Goal: Book appointment/travel/reservation

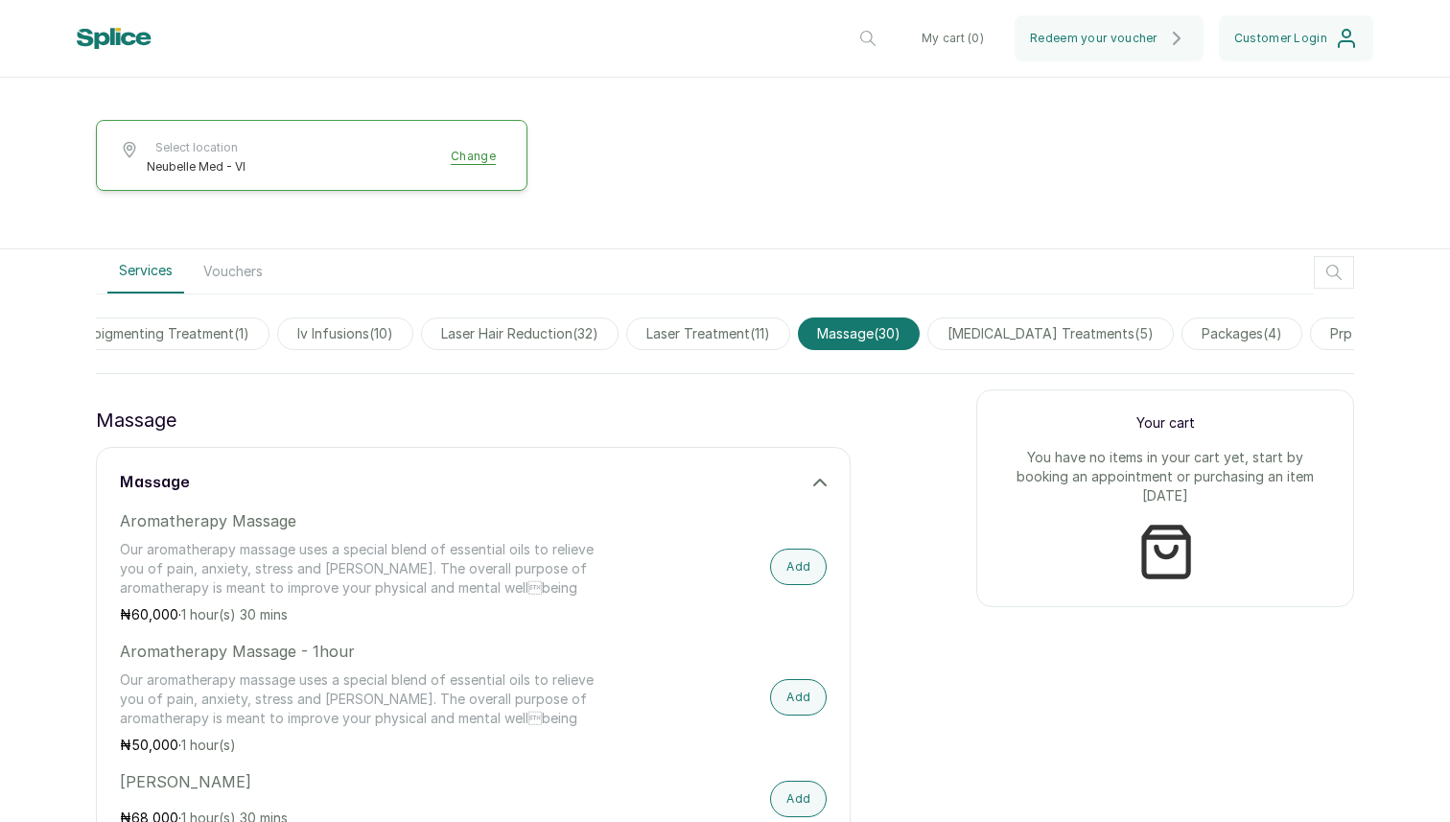
scroll to position [427, 0]
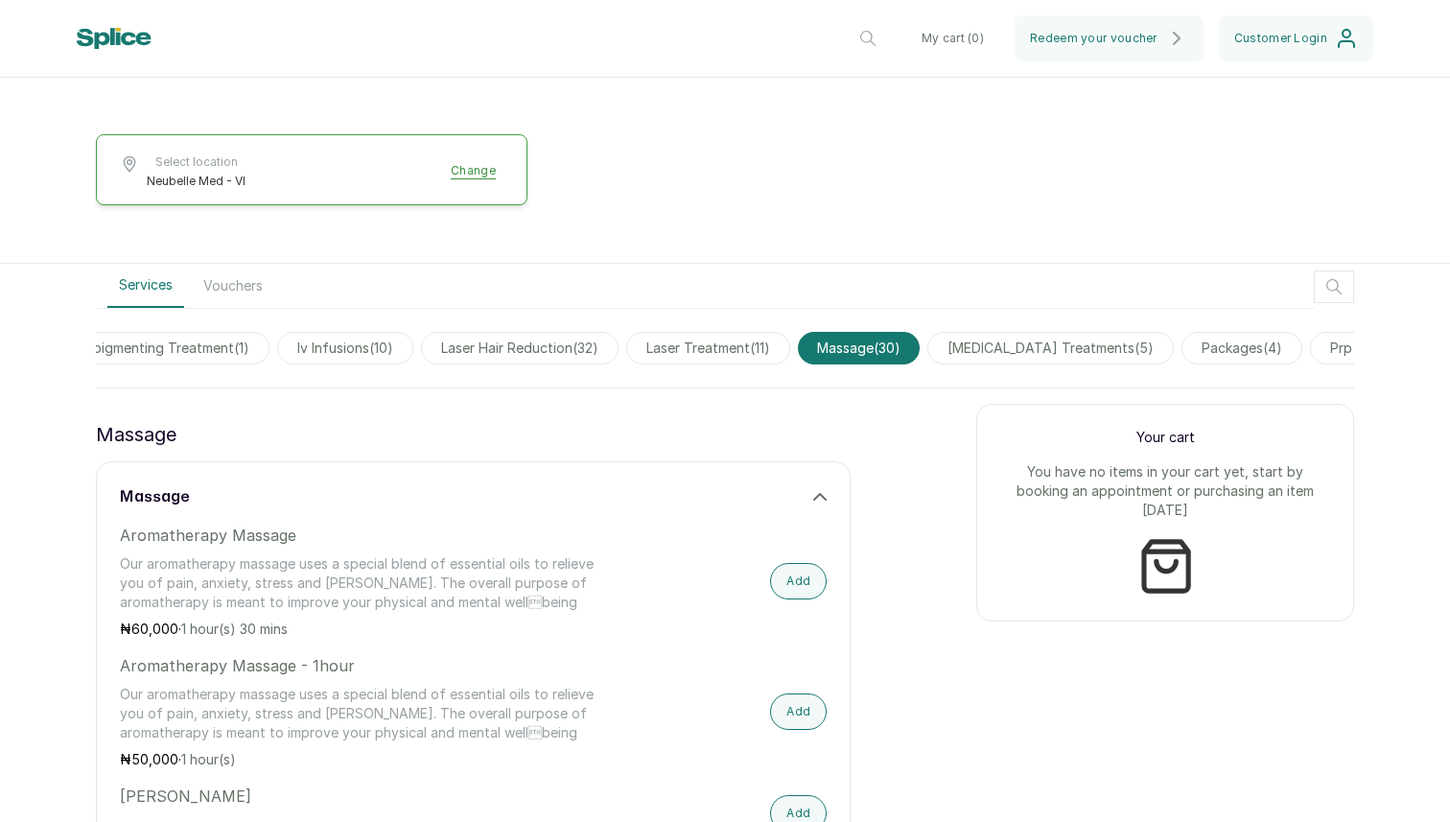
click at [1302, 346] on span "packages ( 4 )" at bounding box center [1242, 348] width 121 height 33
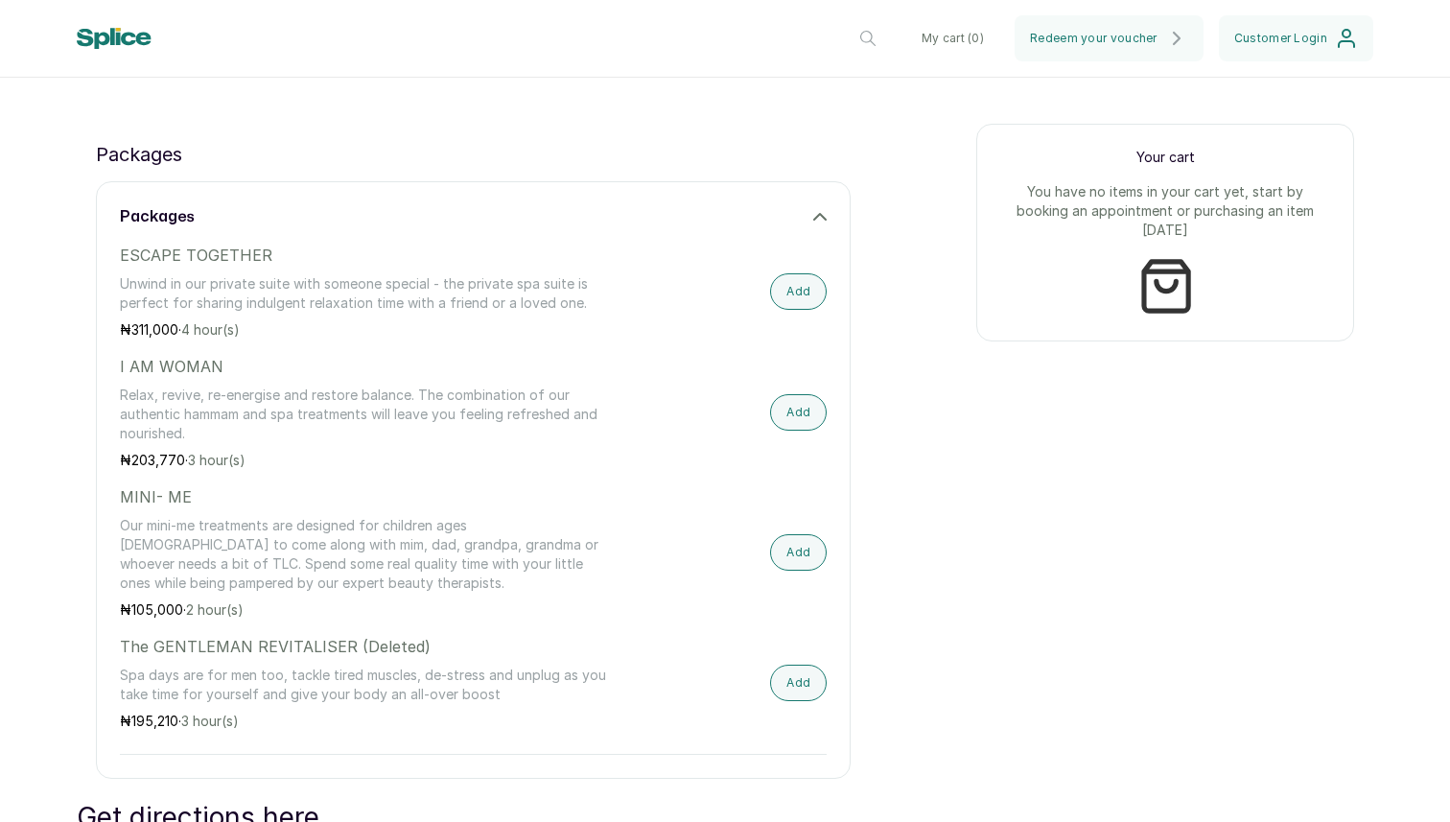
scroll to position [708, 0]
drag, startPoint x: 205, startPoint y: 433, endPoint x: 152, endPoint y: 378, distance: 76.6
click at [152, 378] on div "I AM WOMAN Relax, revive, re-energise and restore balance. The combination of o…" at bounding box center [367, 411] width 495 height 115
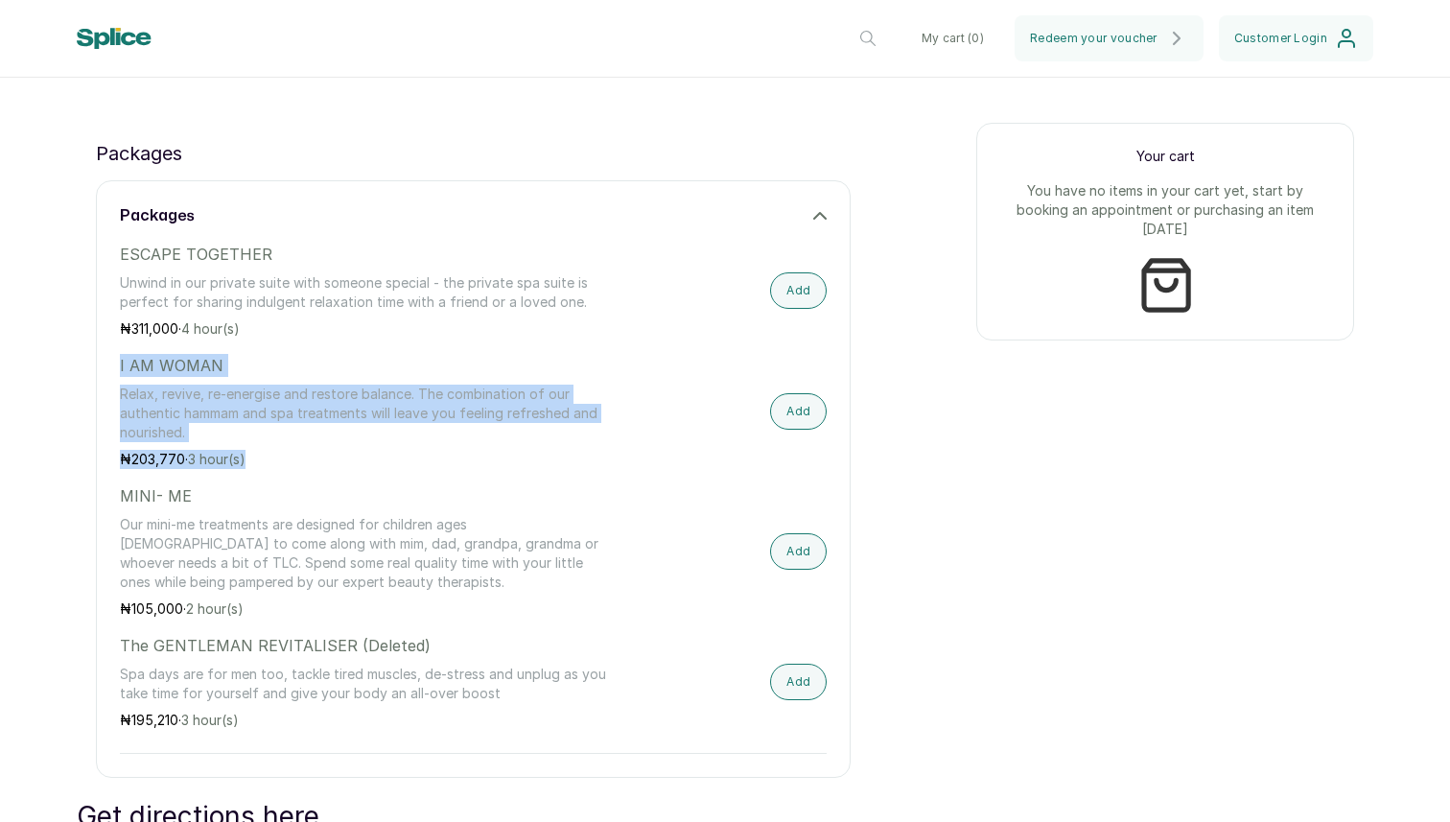
drag, startPoint x: 119, startPoint y: 364, endPoint x: 259, endPoint y: 456, distance: 167.1
click at [259, 456] on div "I AM WOMAN Relax, revive, re-energise and restore balance. The combination of o…" at bounding box center [367, 411] width 495 height 115
copy div "I AM WOMAN Relax, revive, re-energise and restore balance. The combination of o…"
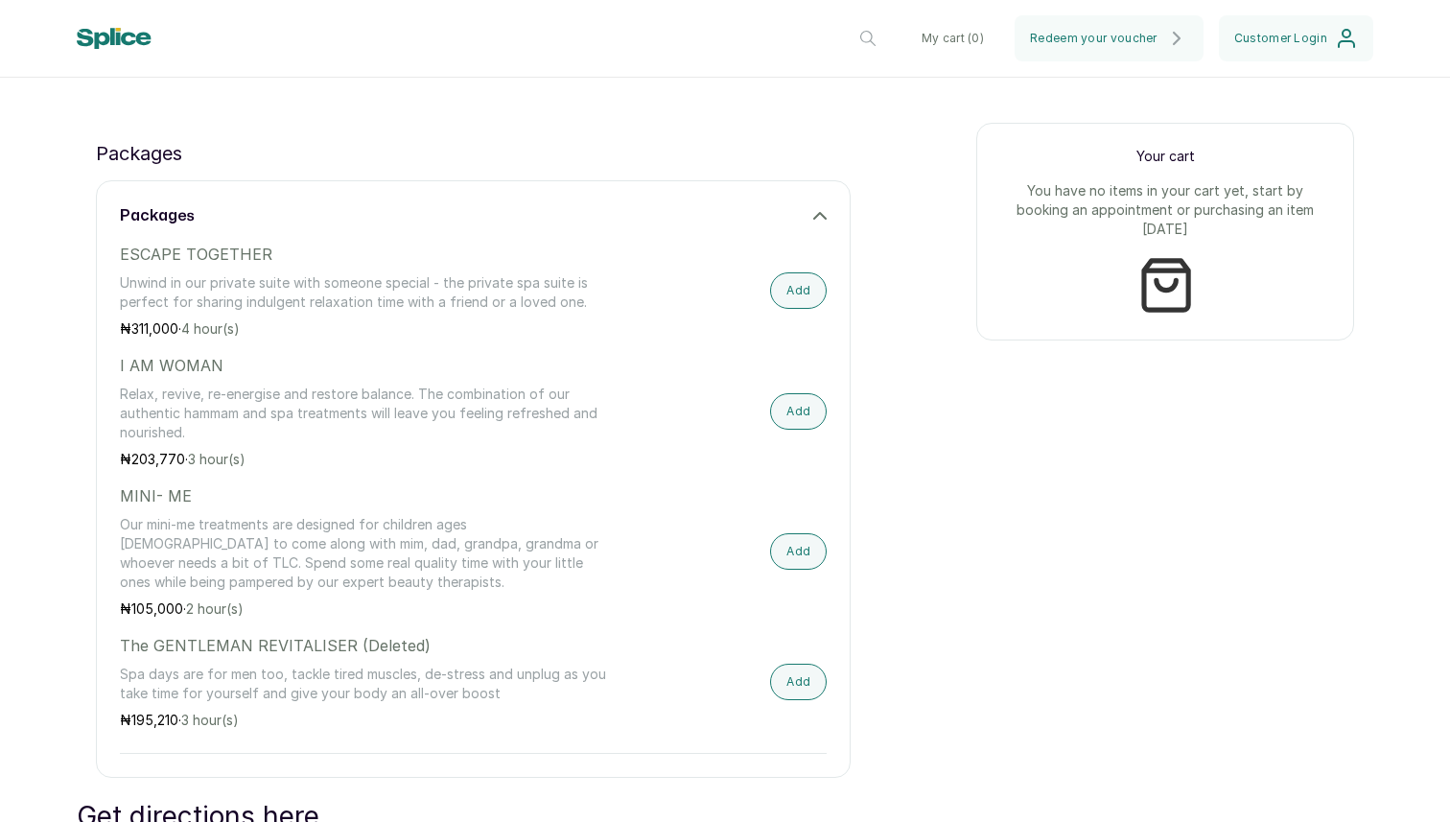
click at [476, 553] on p "Our mini-me treatments are designed for children ages [DEMOGRAPHIC_DATA] to com…" at bounding box center [367, 553] width 495 height 77
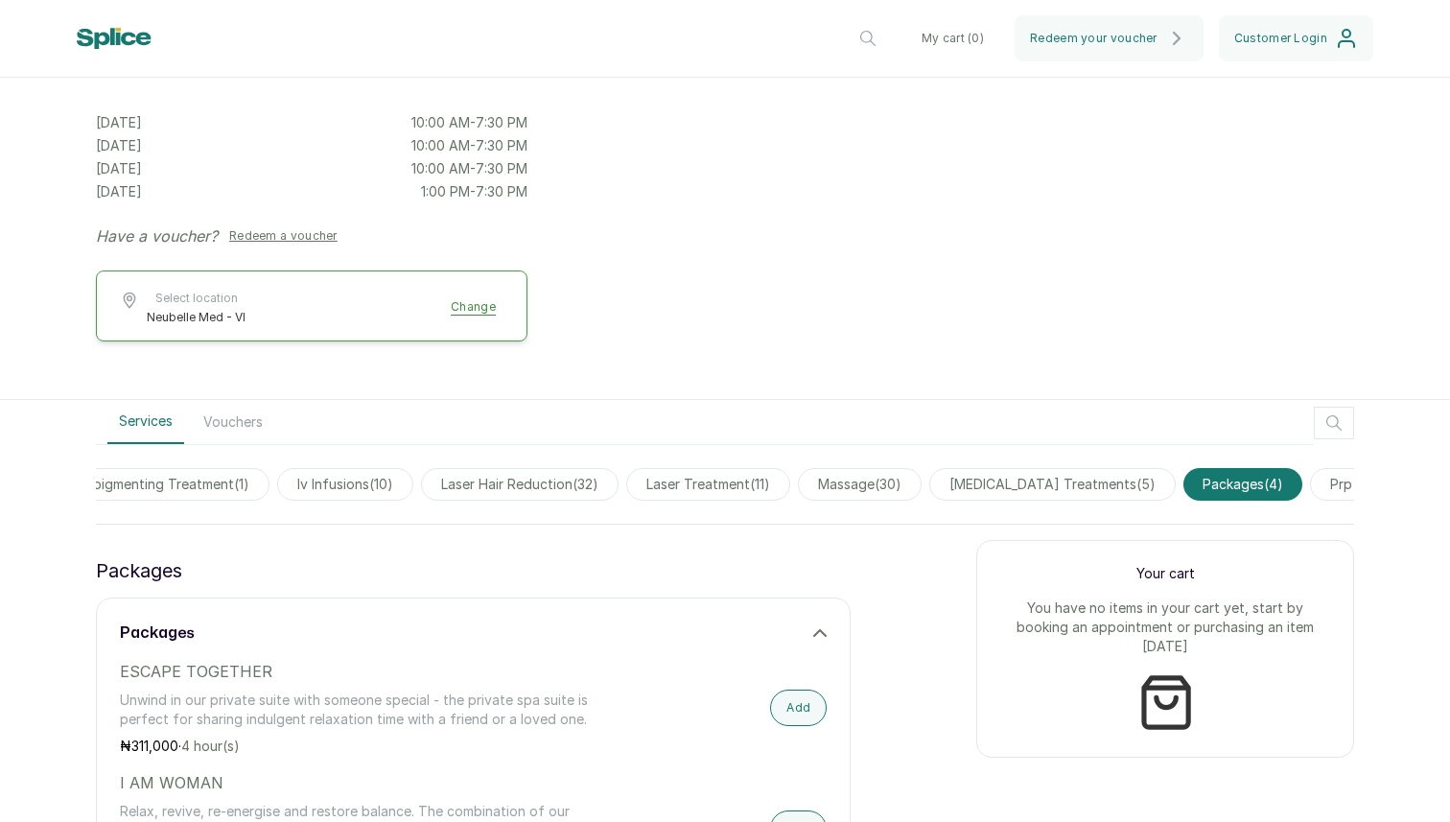
scroll to position [0, 1943]
click at [872, 477] on span "massage ( 30 )" at bounding box center [839, 484] width 124 height 33
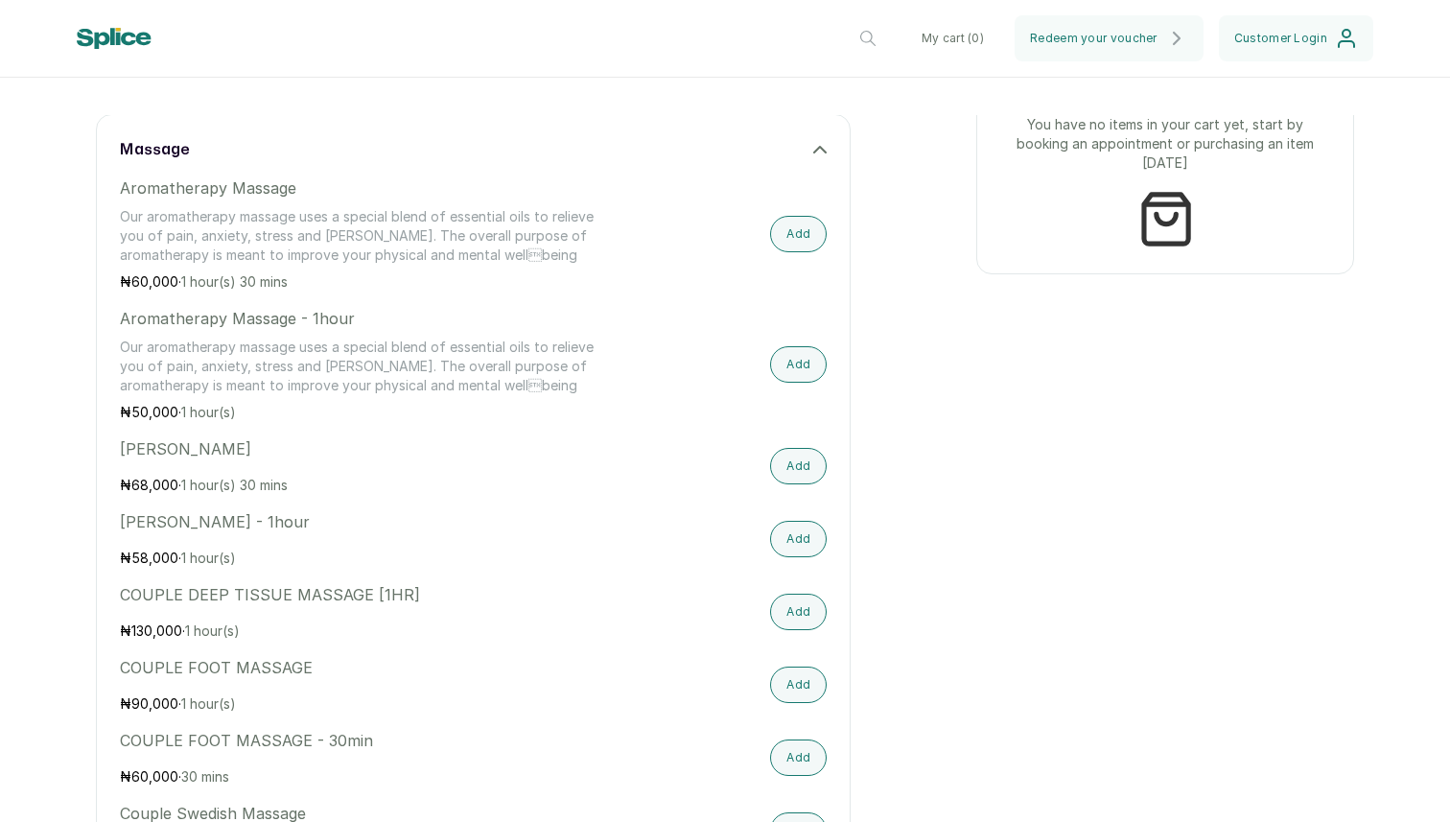
scroll to position [778, 0]
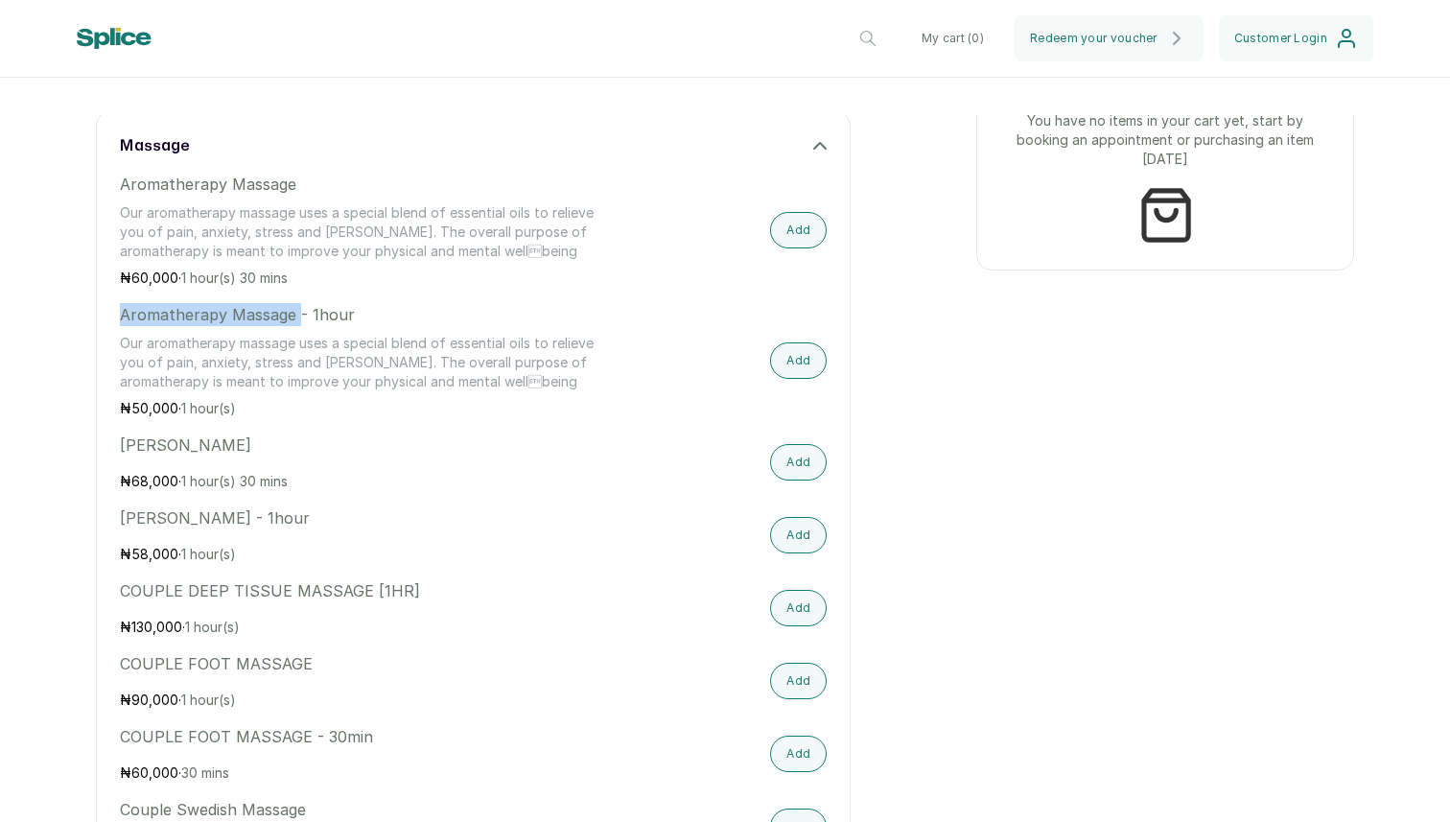
drag, startPoint x: 295, startPoint y: 313, endPoint x: 107, endPoint y: 307, distance: 188.1
copy p "Aromatherapy Massage"
click at [341, 351] on p "Our aromatherapy massage uses a special blend of essential oils to relieve you …" at bounding box center [367, 363] width 495 height 58
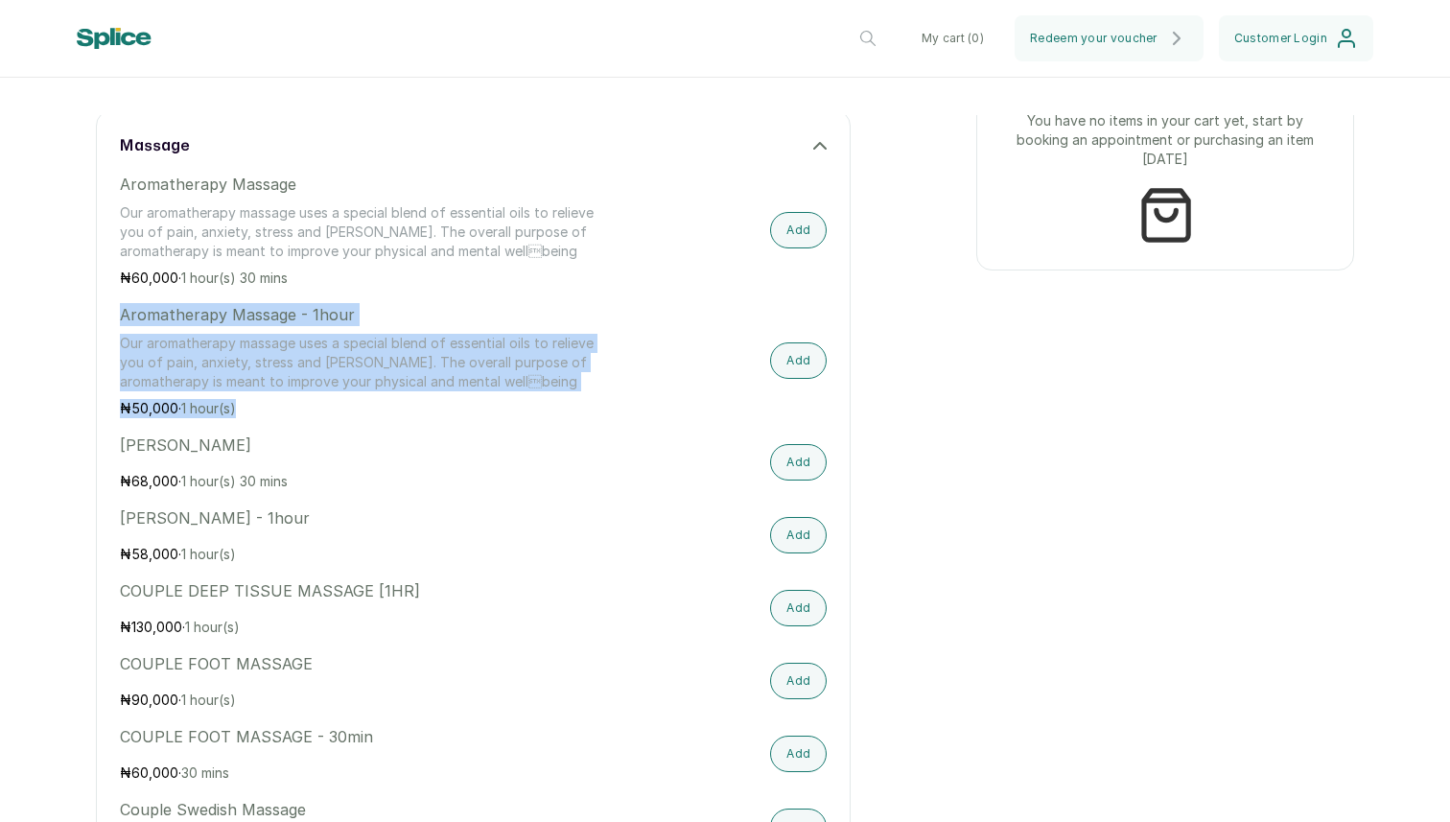
drag, startPoint x: 252, startPoint y: 407, endPoint x: 120, endPoint y: 317, distance: 159.6
click at [120, 317] on div "Aromatherapy Massage - 1hour Our aromatherapy massage uses a special blend of e…" at bounding box center [367, 360] width 495 height 115
copy div "Aromatherapy Massage - 1hour Our aromatherapy massage uses a special blend of e…"
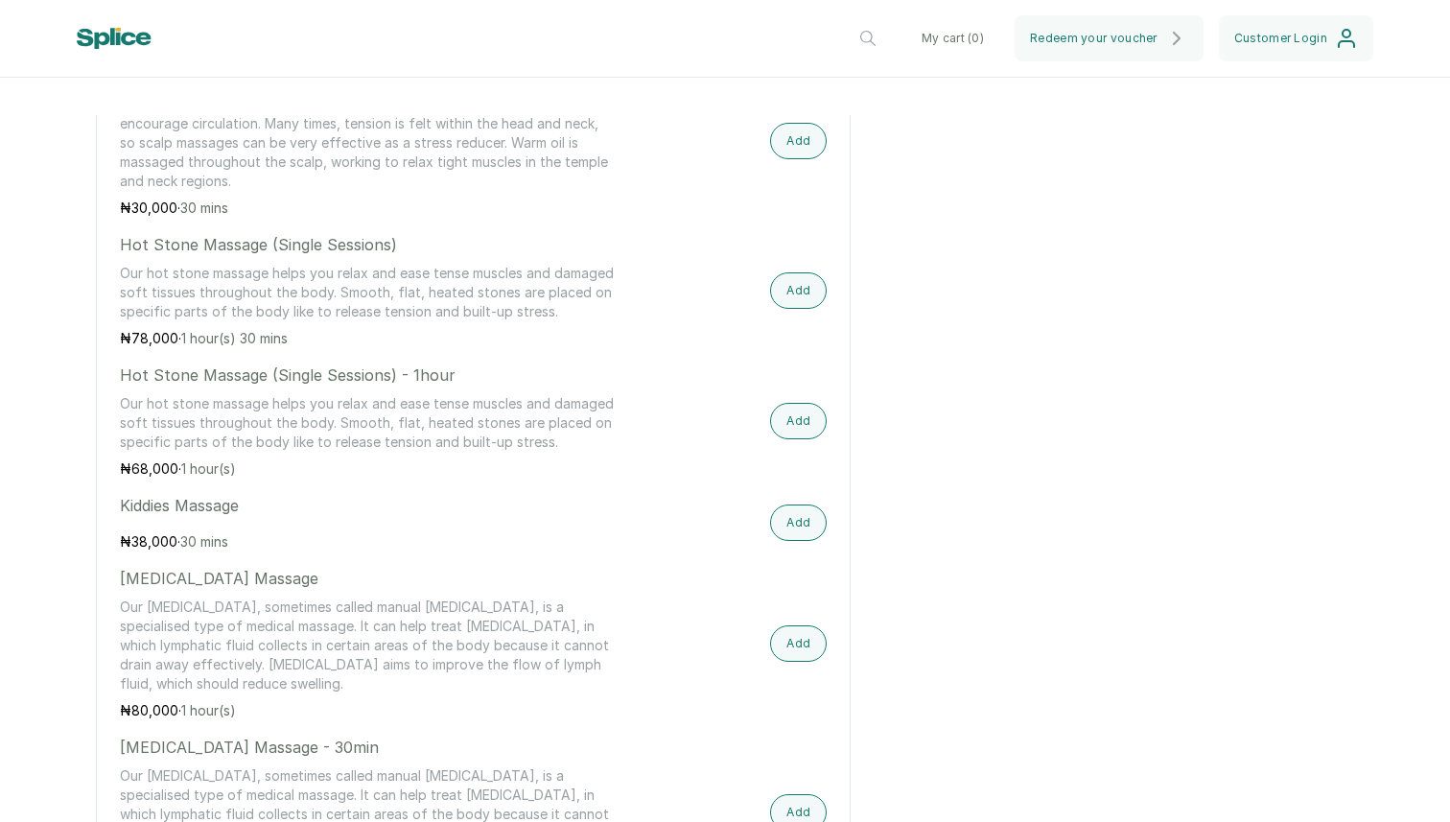
scroll to position [2497, 0]
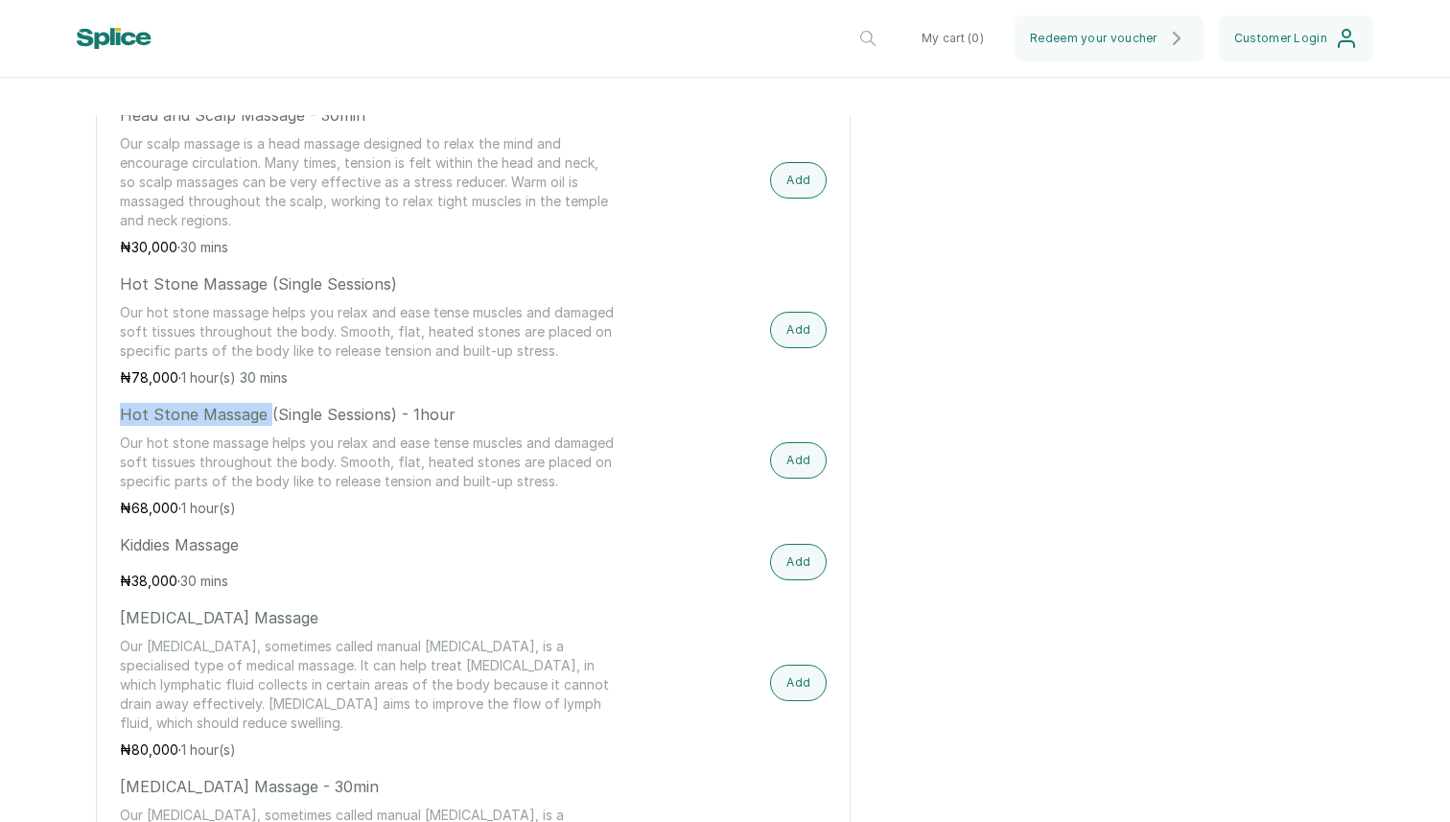
drag, startPoint x: 267, startPoint y: 376, endPoint x: 119, endPoint y: 363, distance: 148.2
click at [119, 363] on div "massage Aromatherapy Massage Our aromatherapy massage uses a special blend of e…" at bounding box center [473, 309] width 755 height 3835
copy p "Hot Stone Massage"
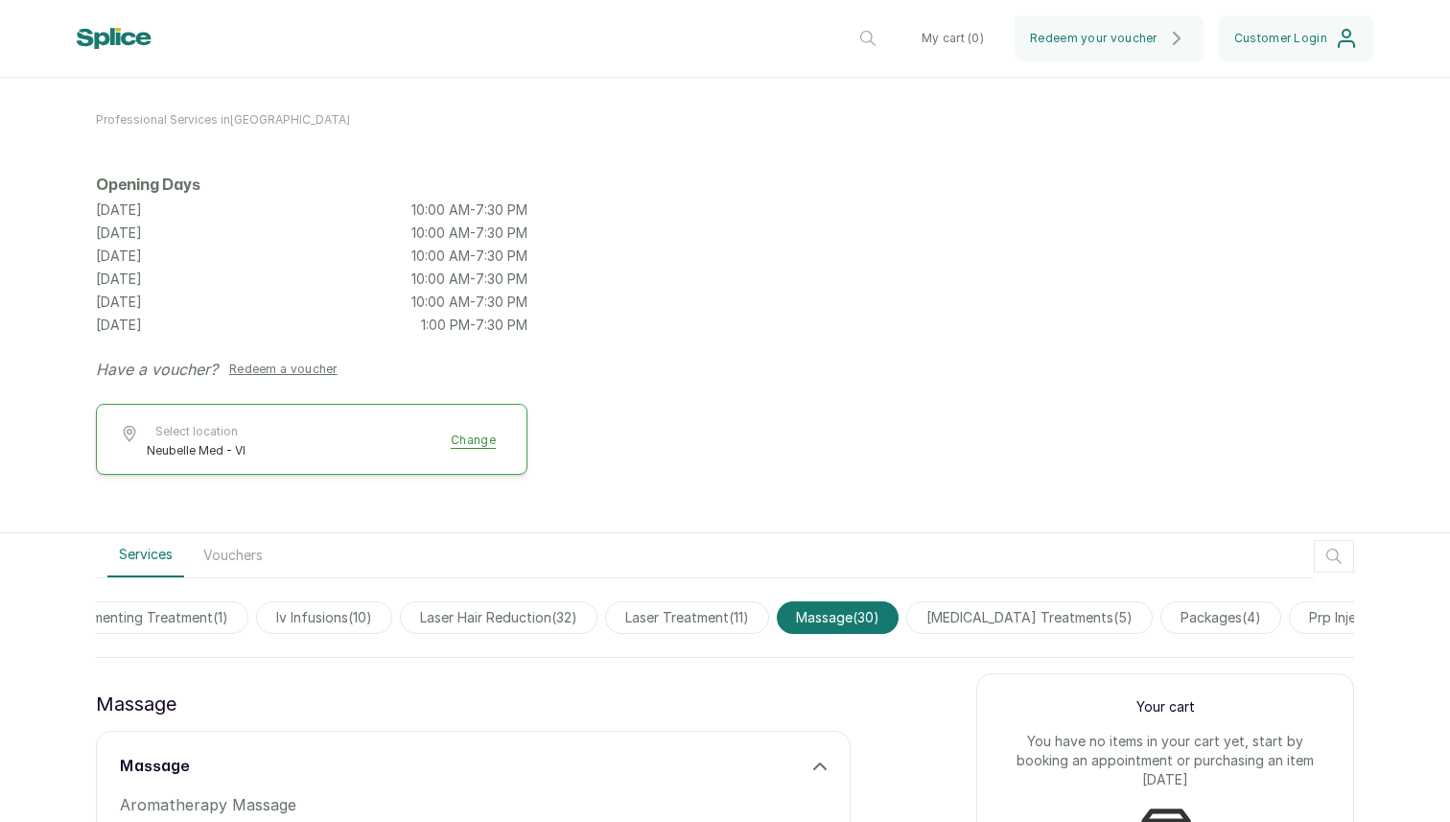
scroll to position [185, 0]
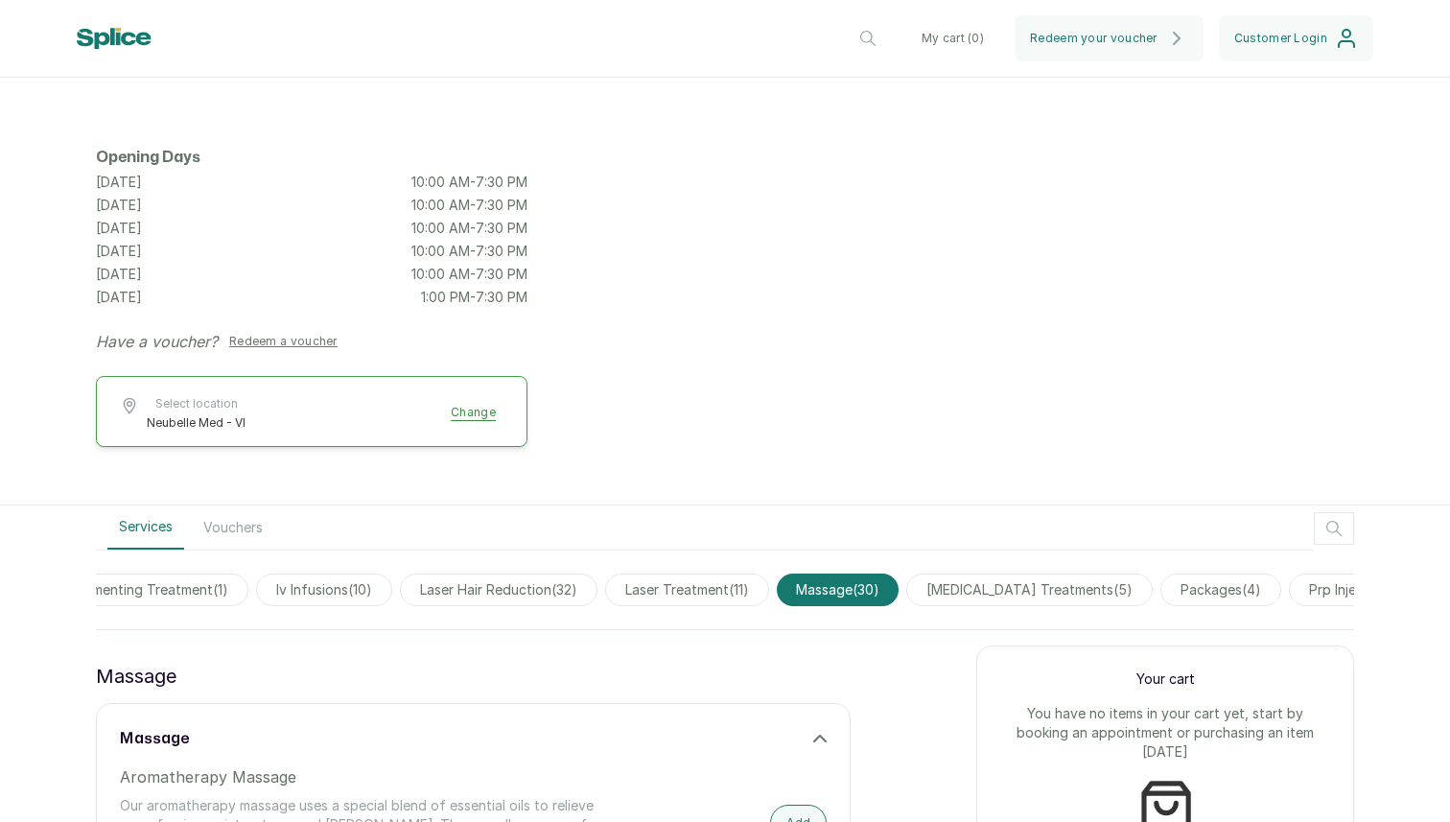
click at [1009, 596] on span "[MEDICAL_DATA] treatments ( 5 )" at bounding box center [1029, 590] width 246 height 33
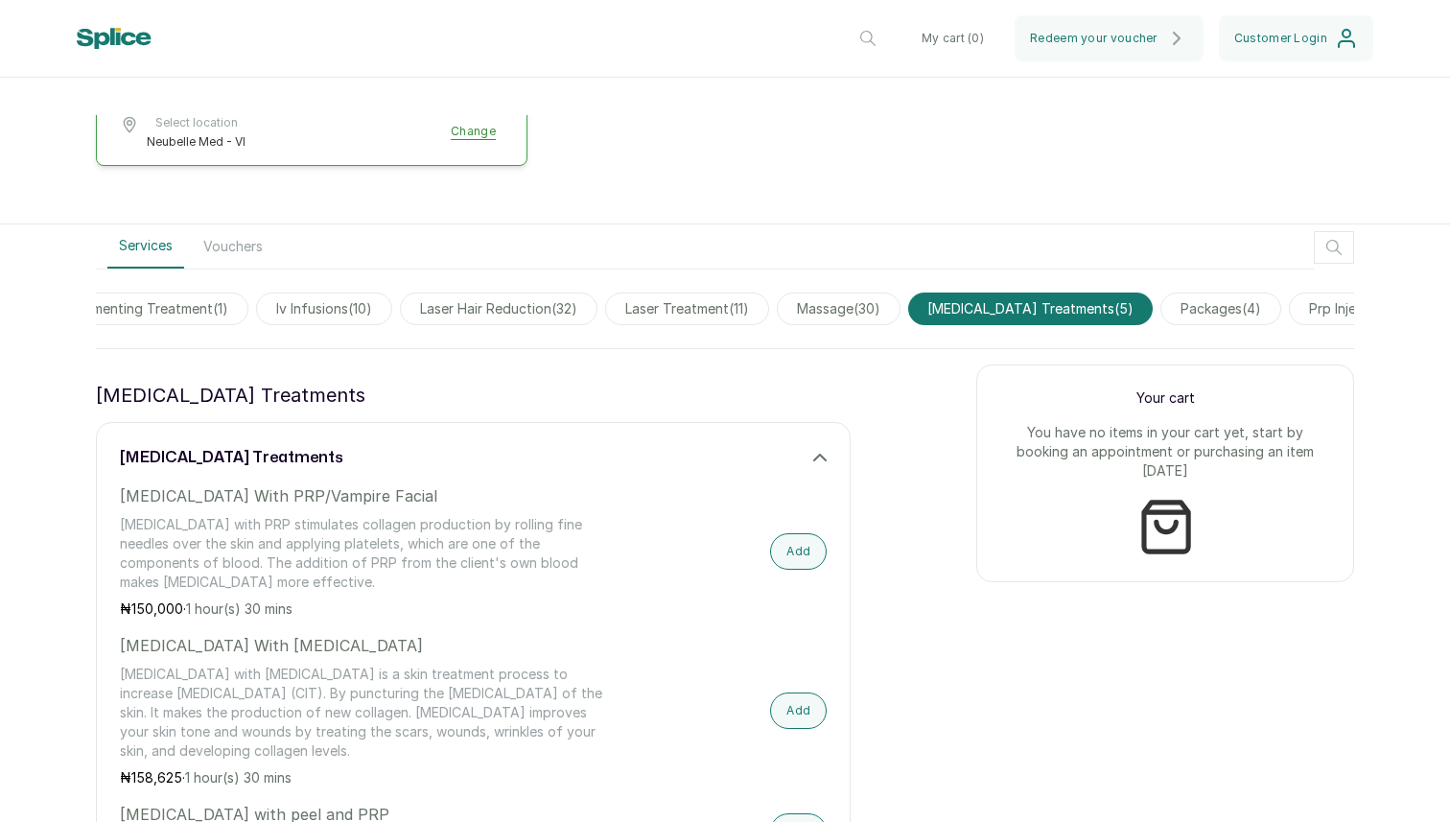
scroll to position [432, 0]
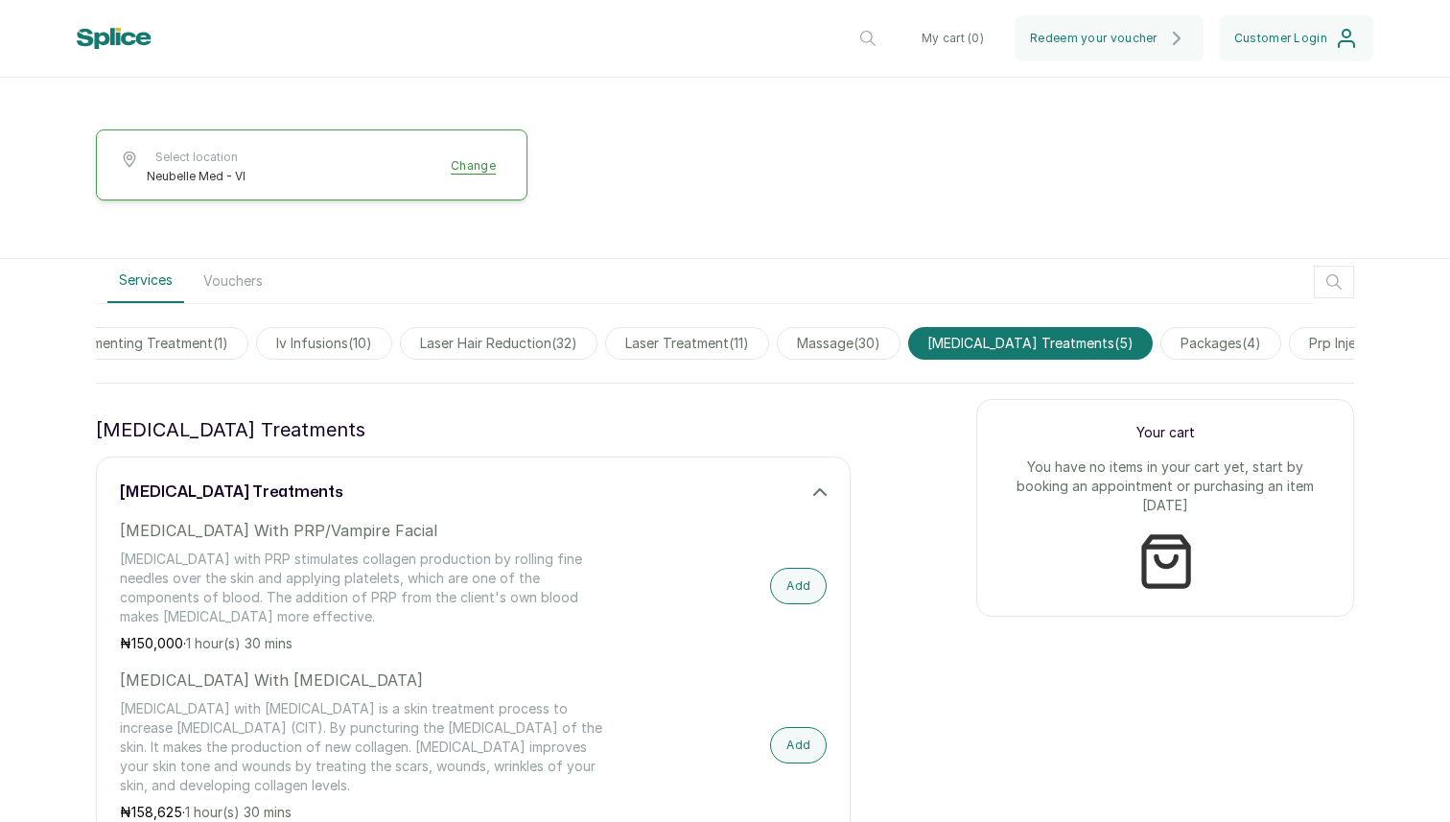
click at [1218, 340] on span "packages ( 4 )" at bounding box center [1220, 343] width 121 height 33
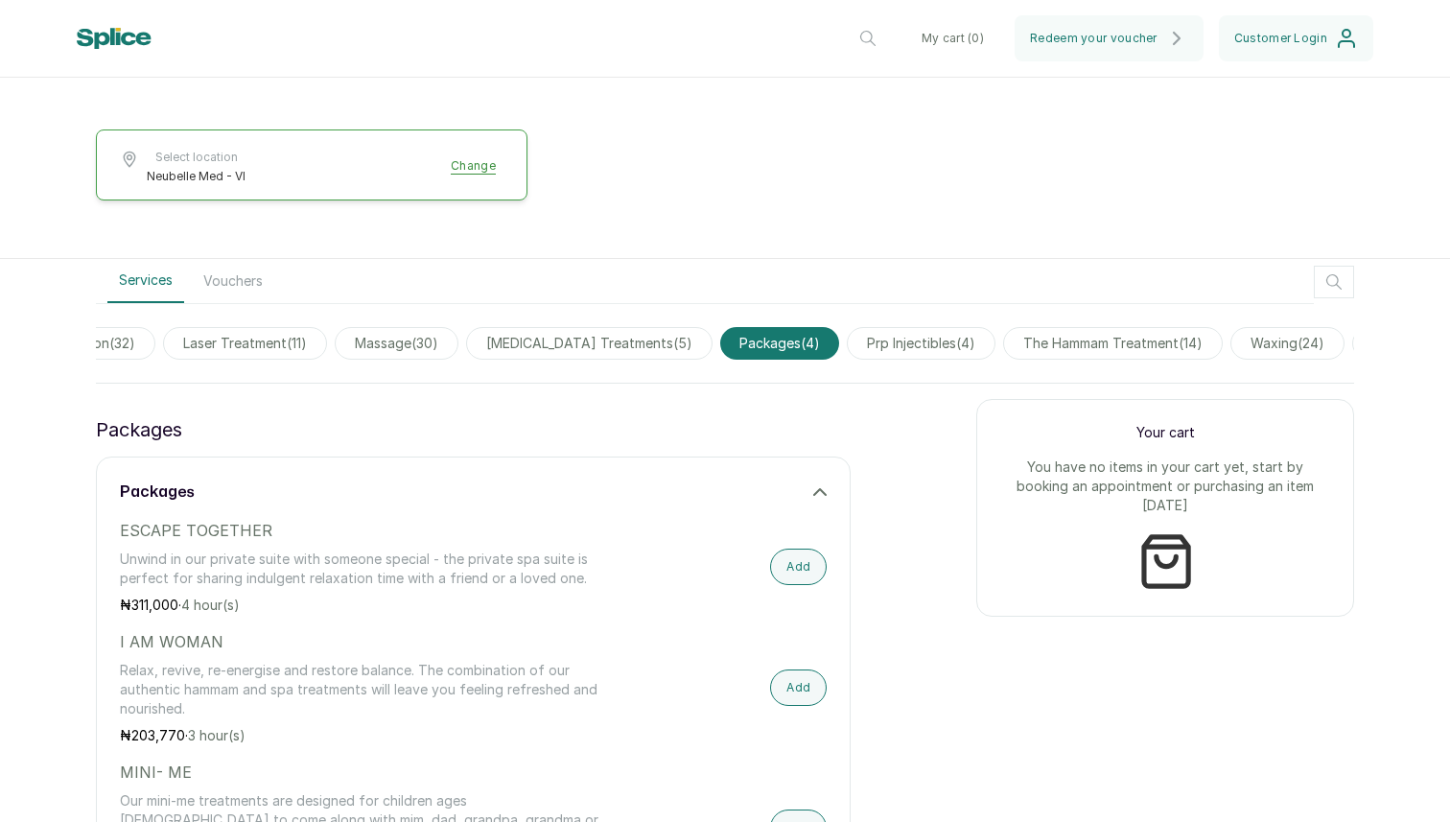
scroll to position [0, 2418]
click at [927, 345] on span "prp injectibles ( 4 )" at bounding box center [888, 343] width 149 height 33
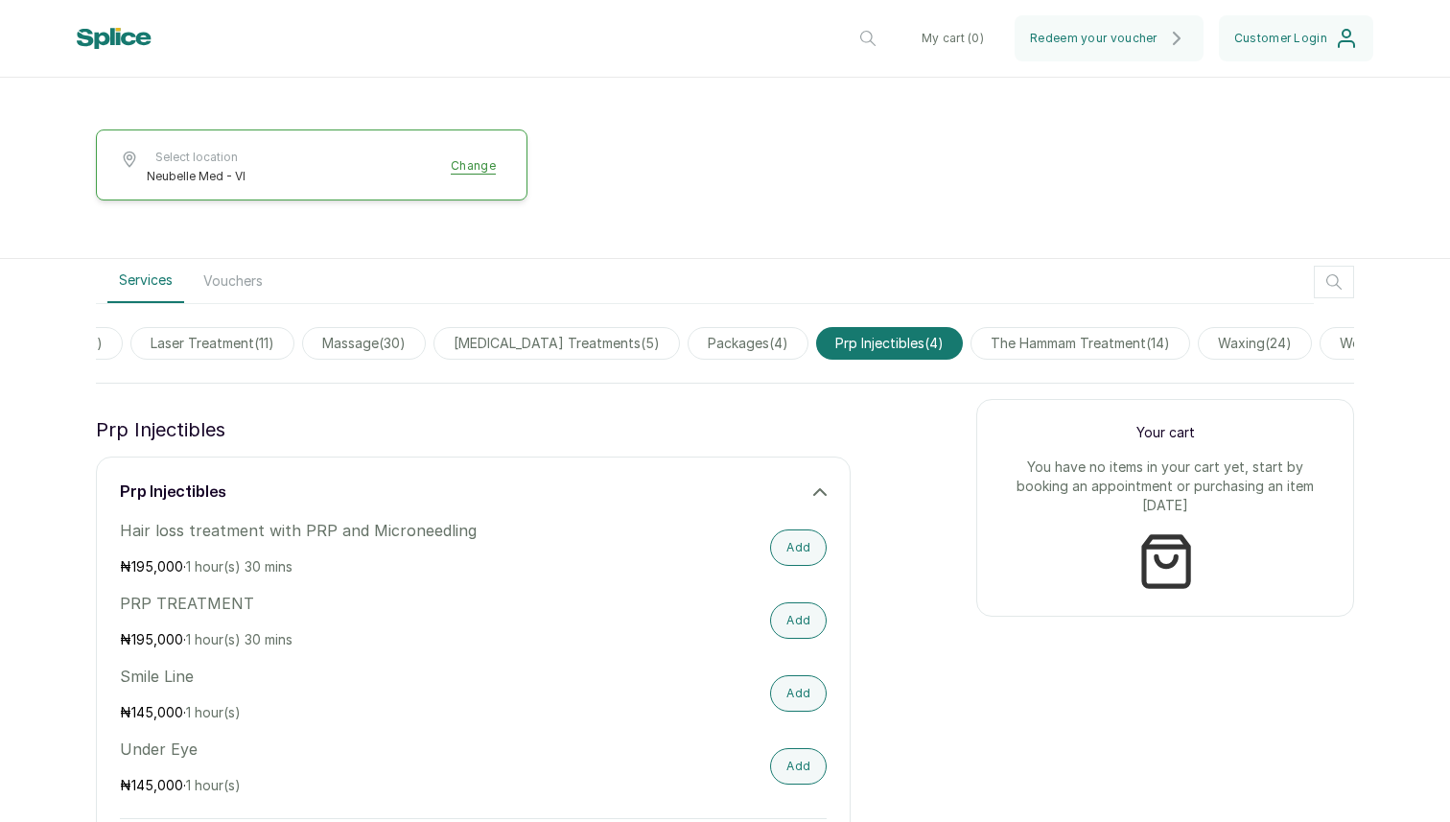
click at [1063, 348] on span "the hammam treatment ( 14 )" at bounding box center [1081, 343] width 220 height 33
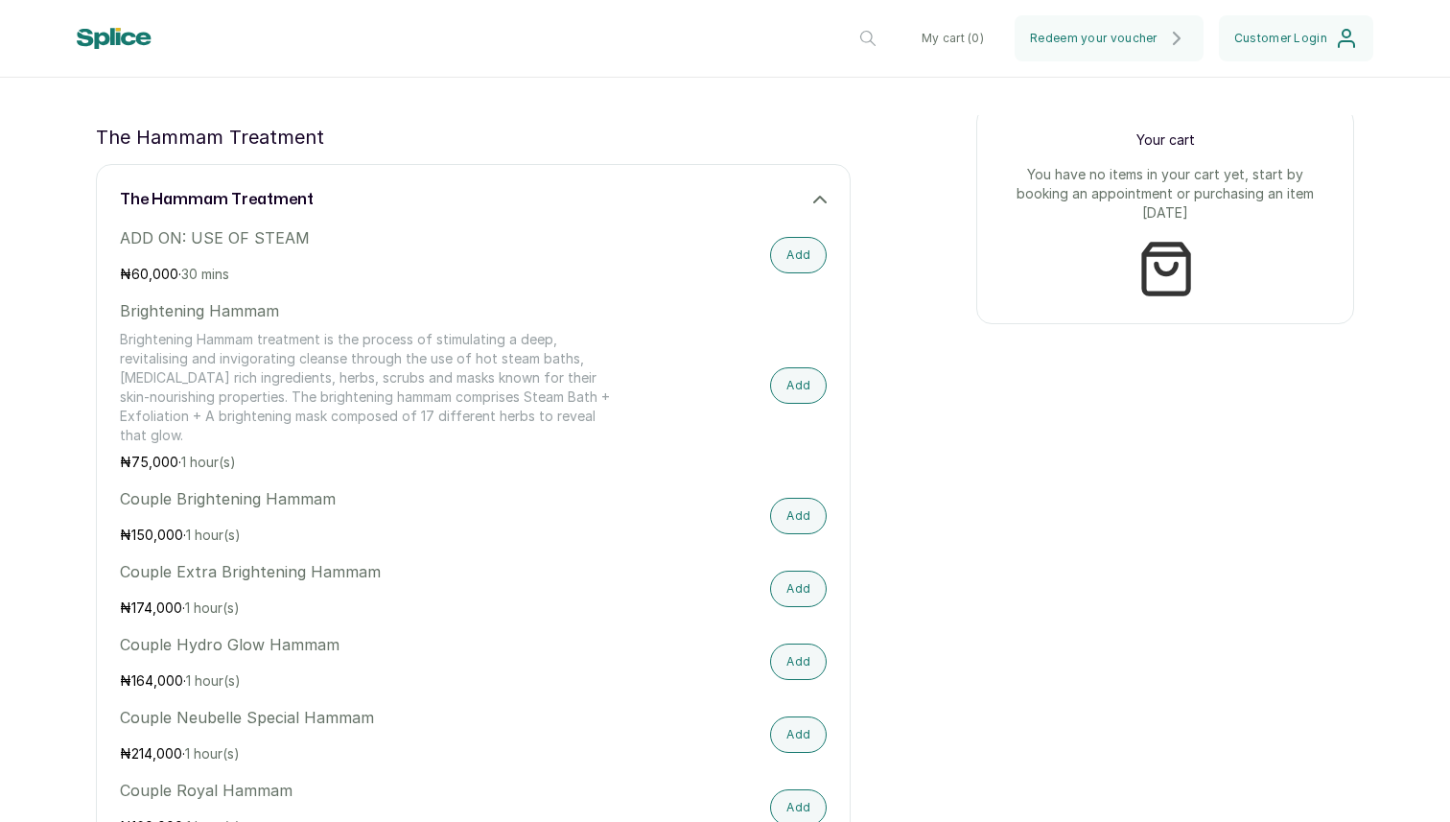
scroll to position [749, 0]
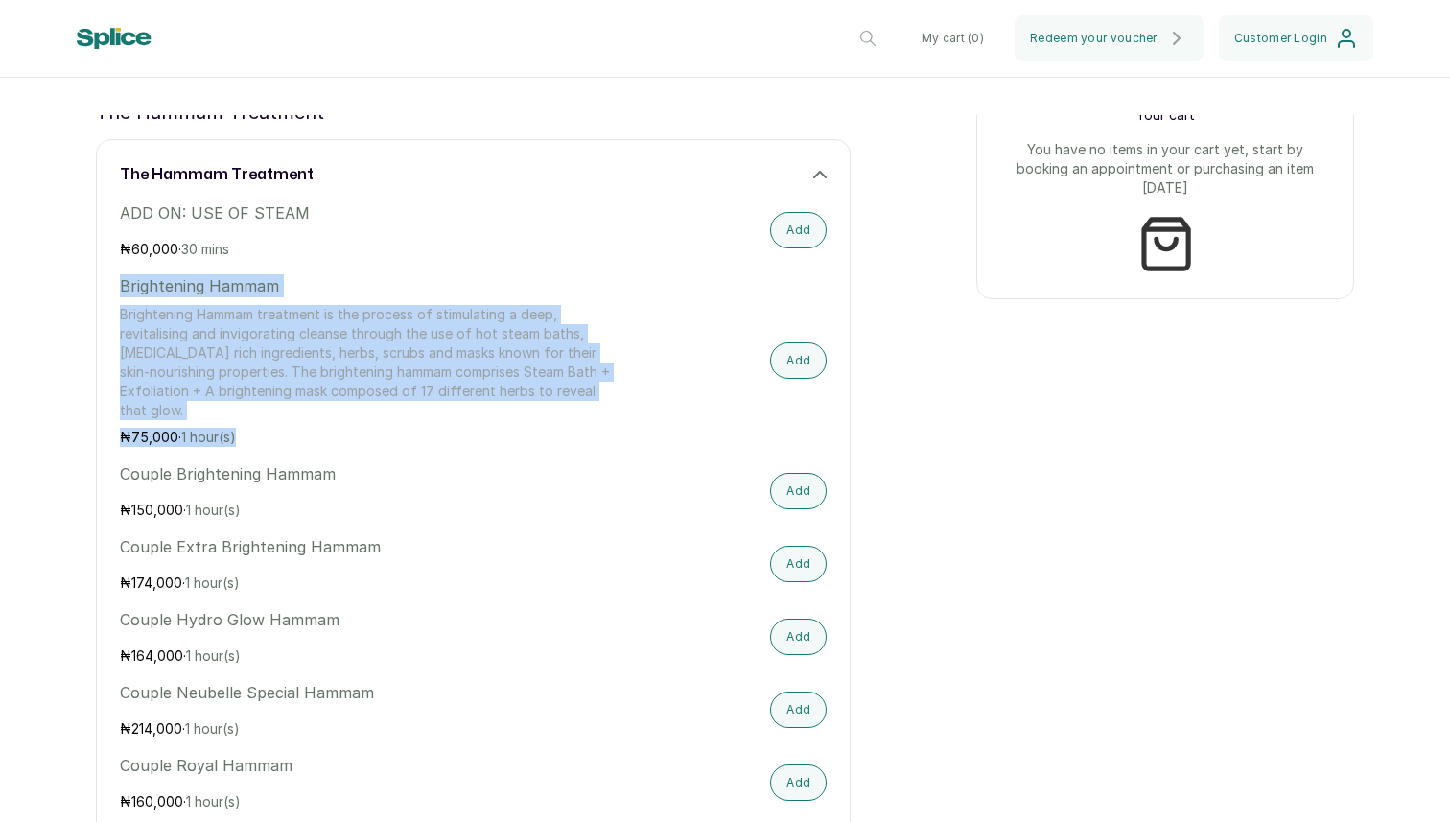
drag, startPoint x: 121, startPoint y: 283, endPoint x: 259, endPoint y: 439, distance: 208.6
click at [259, 439] on div "Brightening Hammam Brightening Hammam treatment is the process of stimulating a…" at bounding box center [367, 360] width 495 height 173
copy div "Brightening Hammam Brightening Hammam treatment is the process of stimulating a…"
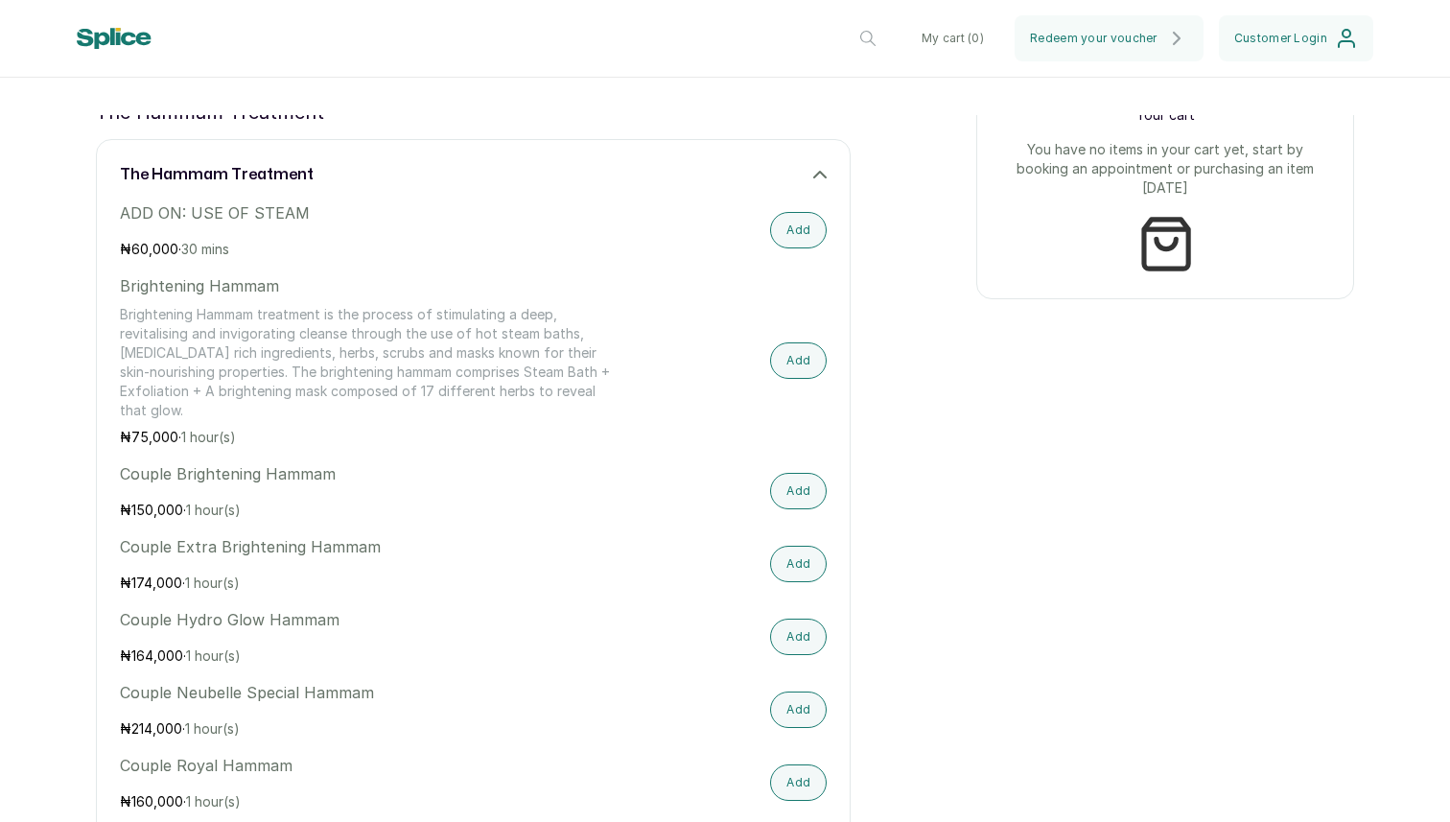
click at [815, 176] on icon at bounding box center [820, 175] width 12 height 6
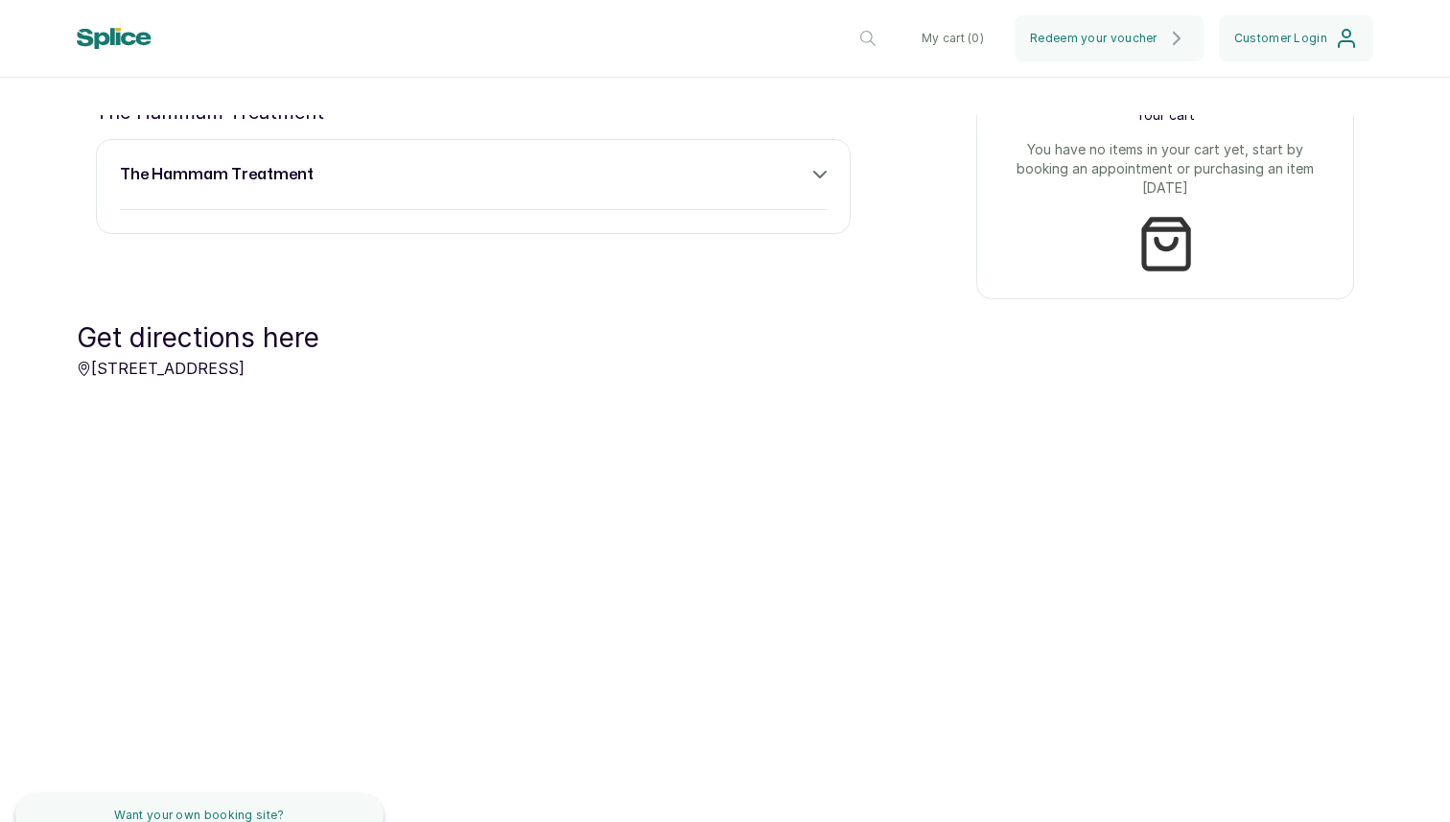
click at [823, 176] on icon at bounding box center [819, 174] width 13 height 13
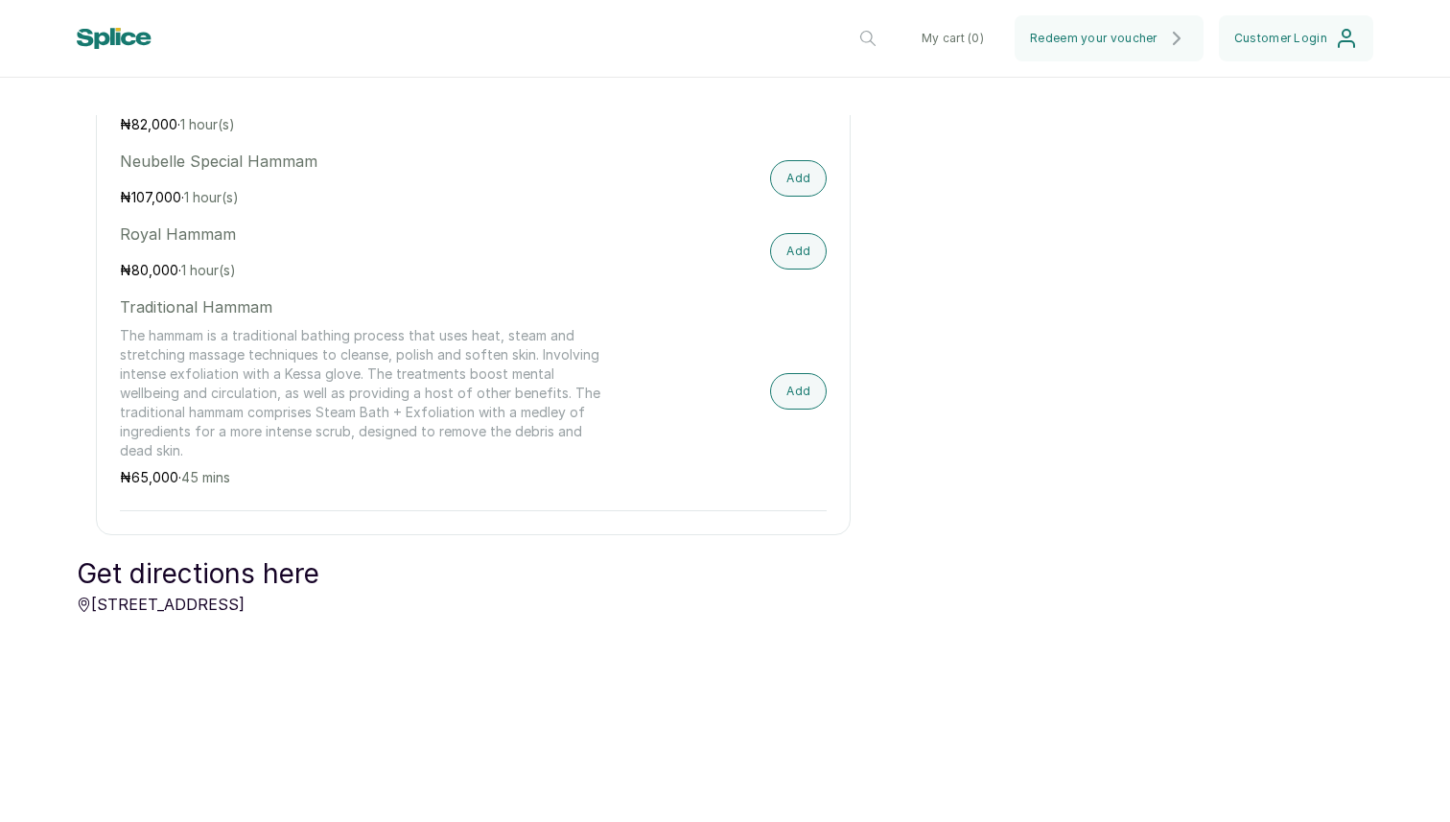
scroll to position [1935, 0]
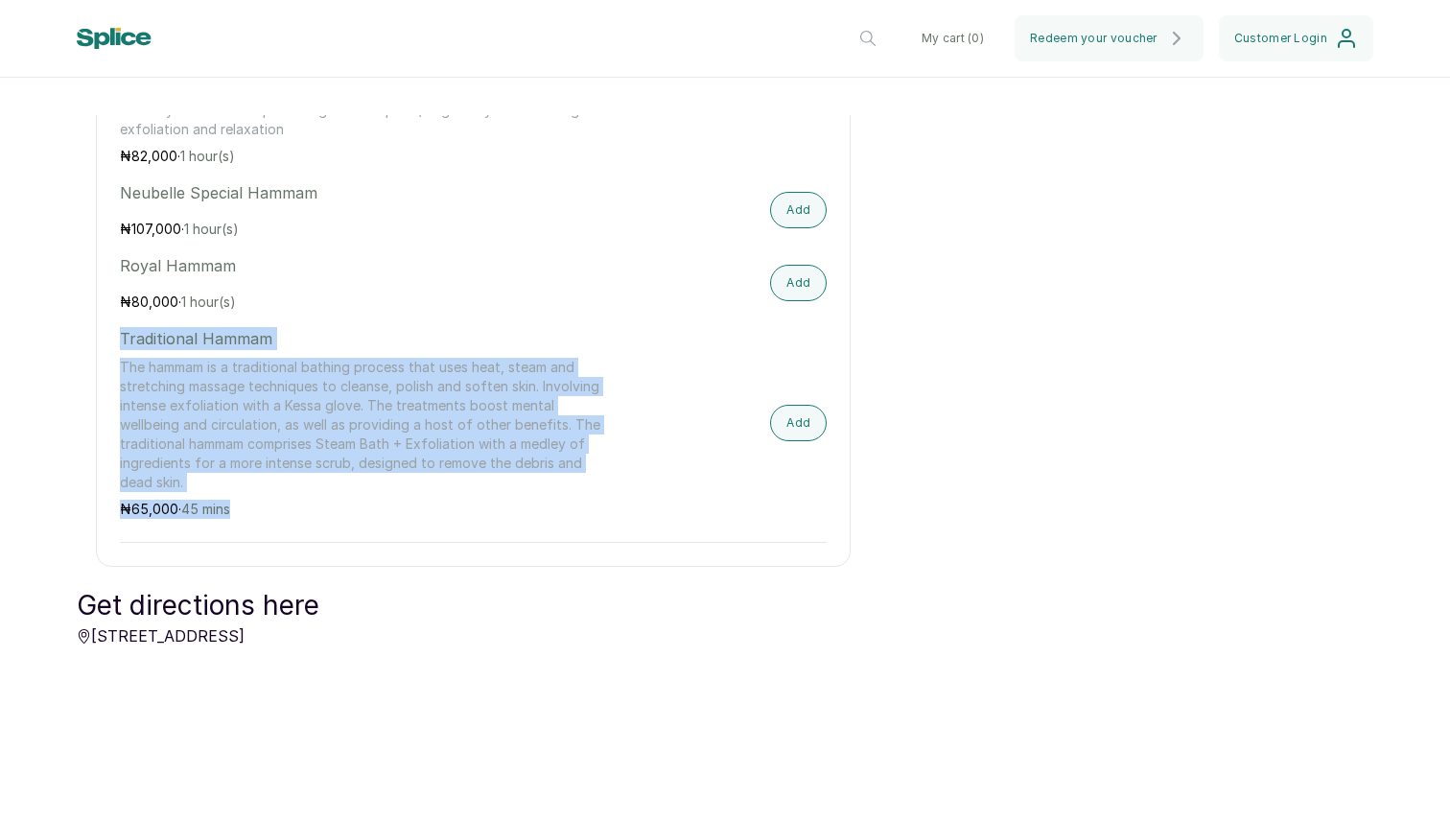
drag, startPoint x: 119, startPoint y: 338, endPoint x: 239, endPoint y: 503, distance: 203.9
copy div "Traditional Hammam The hammam is a traditional bathing process that uses heat, …"
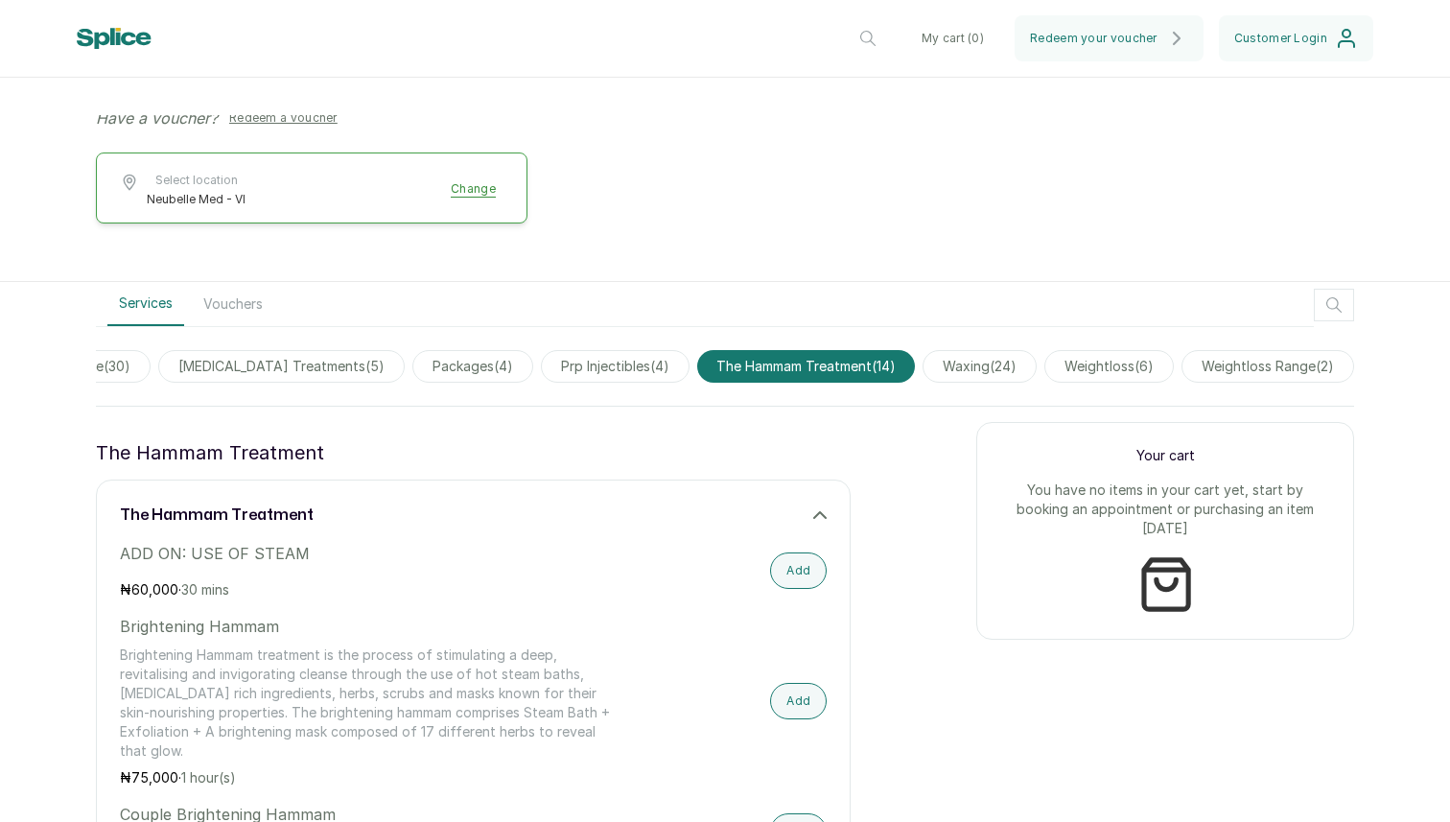
scroll to position [0, 2732]
click at [981, 362] on span "waxing ( 24 )" at bounding box center [980, 366] width 114 height 33
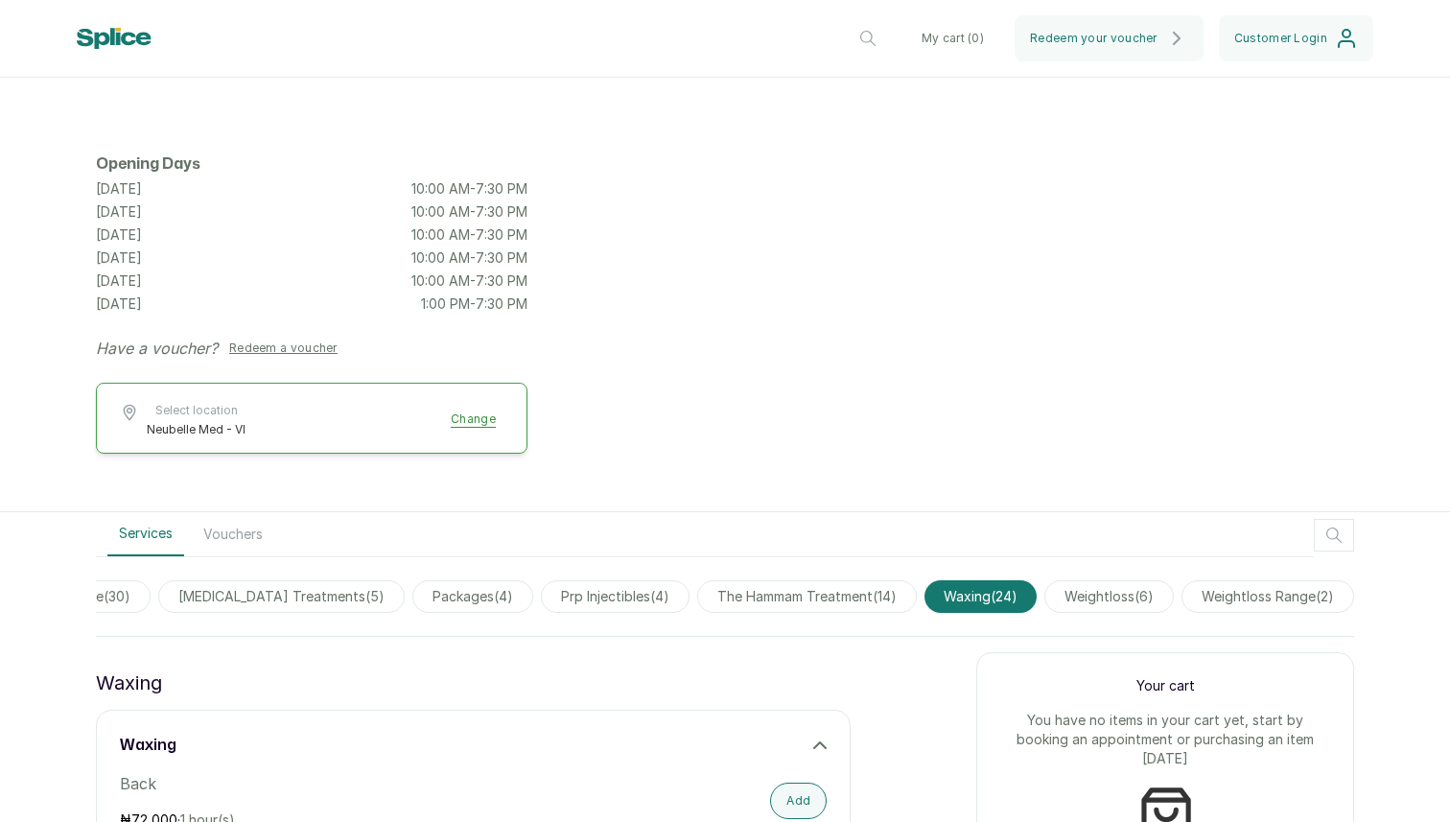
scroll to position [165, 0]
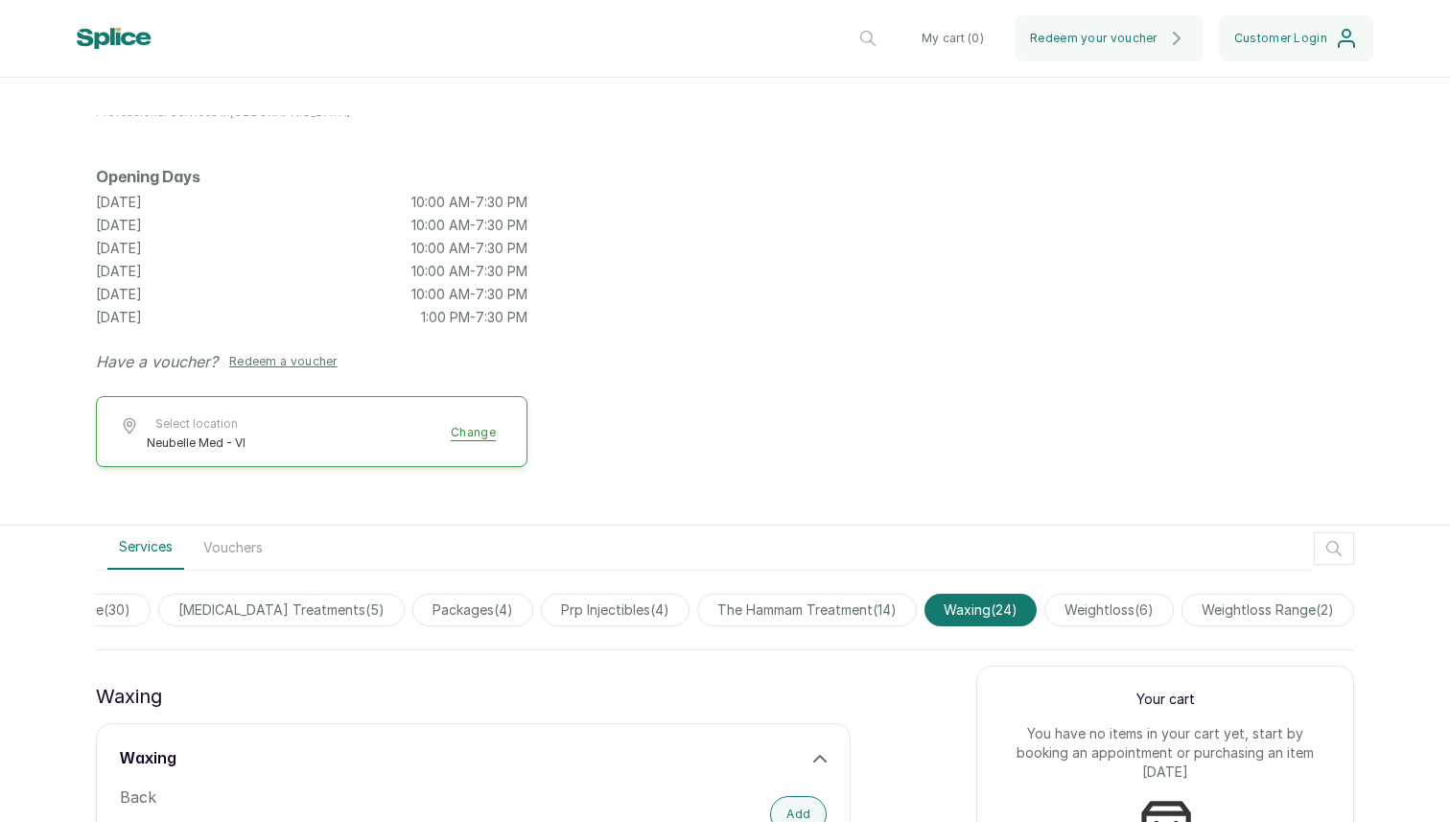
click at [852, 613] on span "the hammam treatment ( 14 )" at bounding box center [807, 610] width 220 height 33
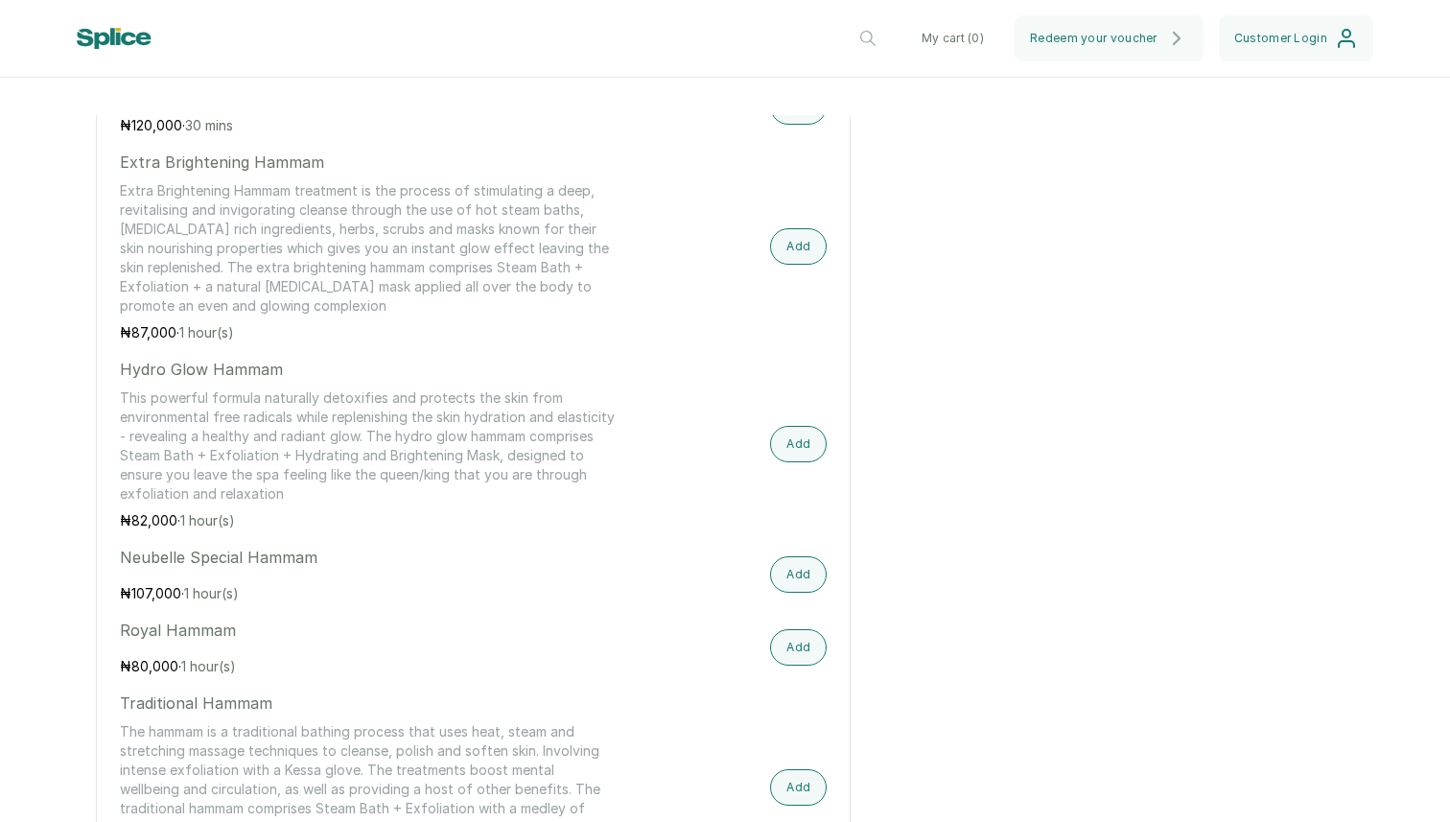
scroll to position [1563, 0]
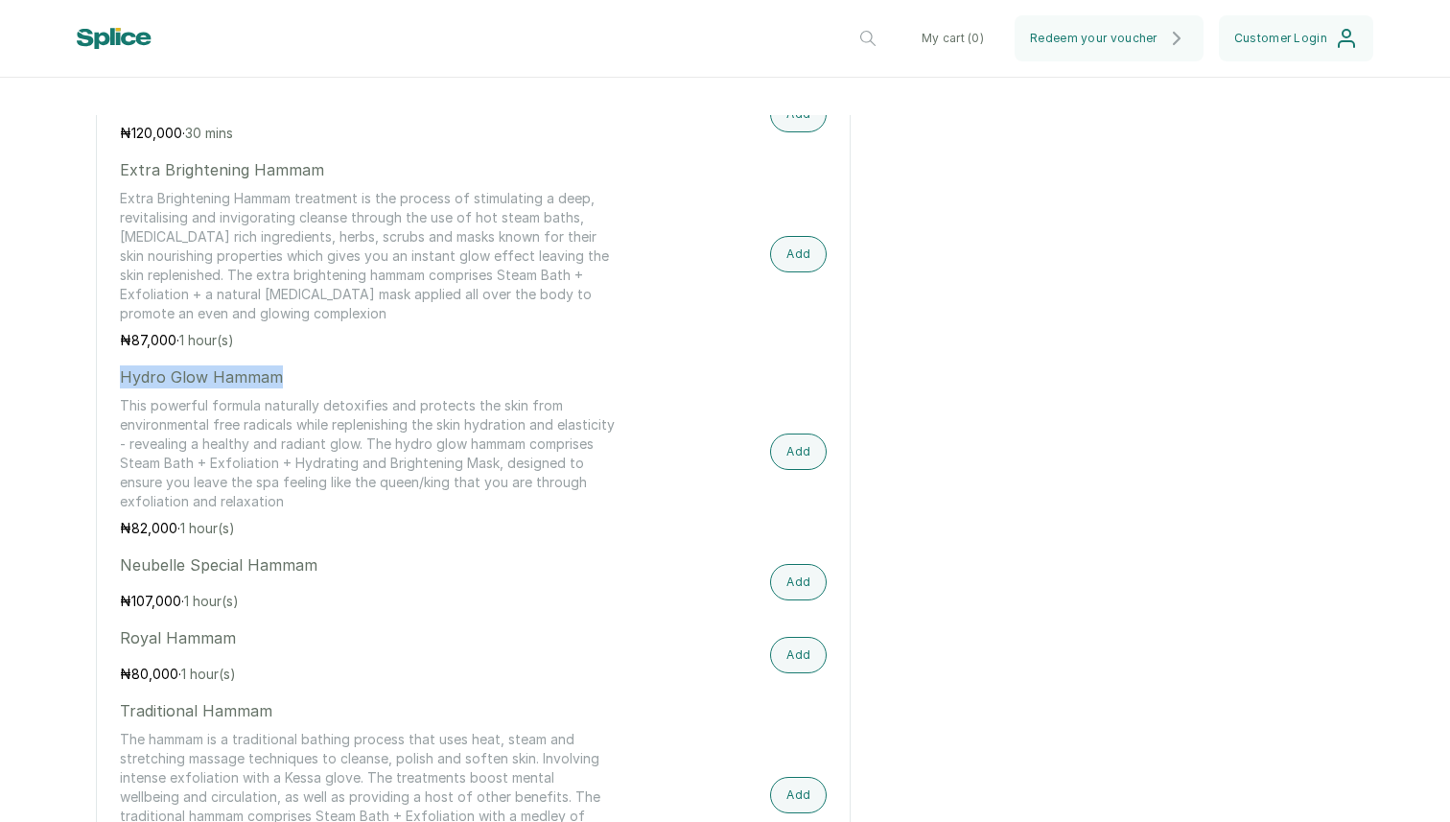
drag, startPoint x: 282, startPoint y: 384, endPoint x: 117, endPoint y: 377, distance: 165.1
click at [117, 377] on div "the hammam treatment ADD ON: USE OF STEAM ₦ 60,000 · 30 mins Add Brightening Ha…" at bounding box center [473, 132] width 755 height 1614
copy p "Hydro Glow Hammam"
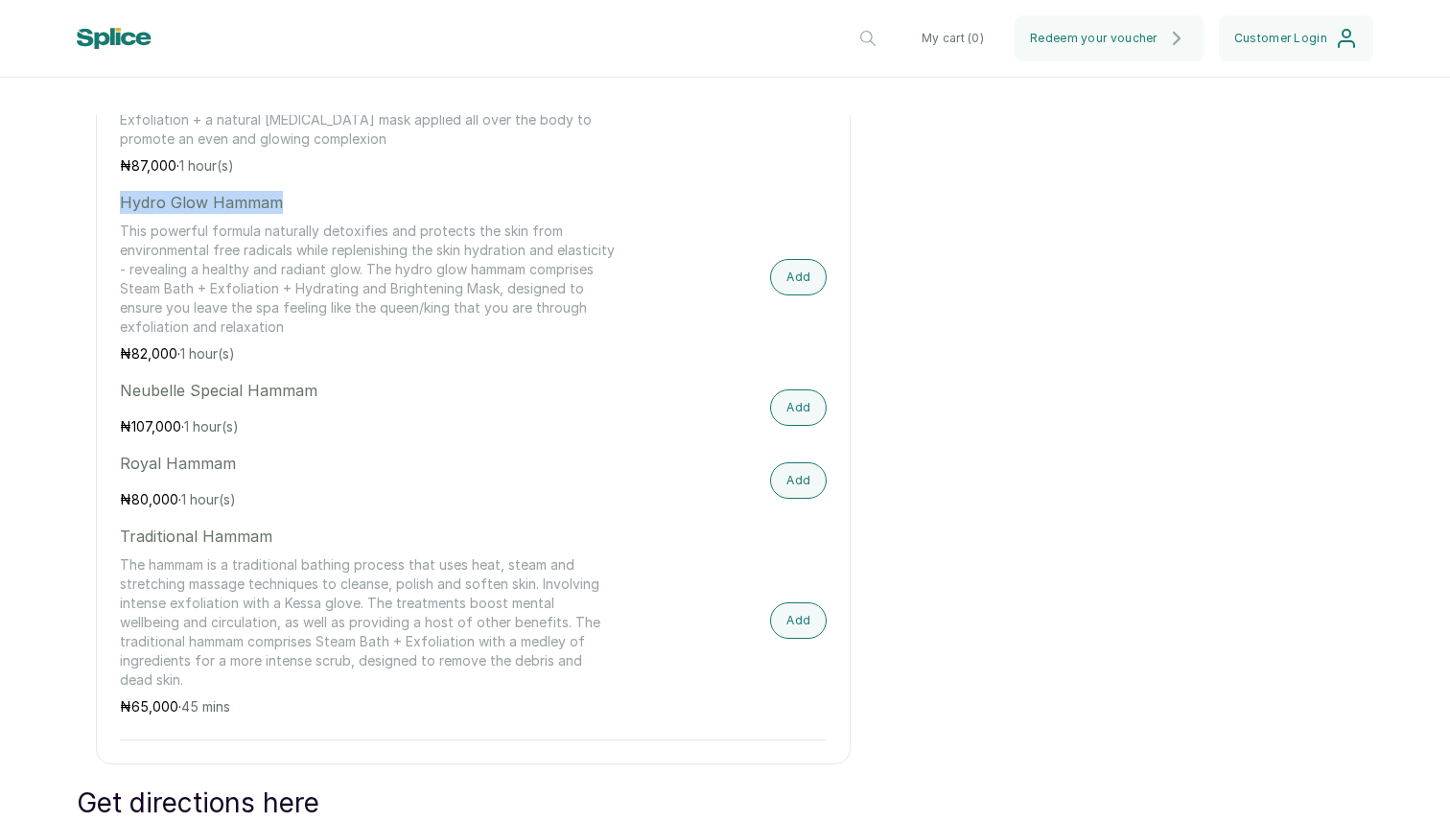
scroll to position [1740, 0]
click at [310, 291] on p "This powerful formula naturally detoxifies and protects the skin from environme…" at bounding box center [367, 277] width 495 height 115
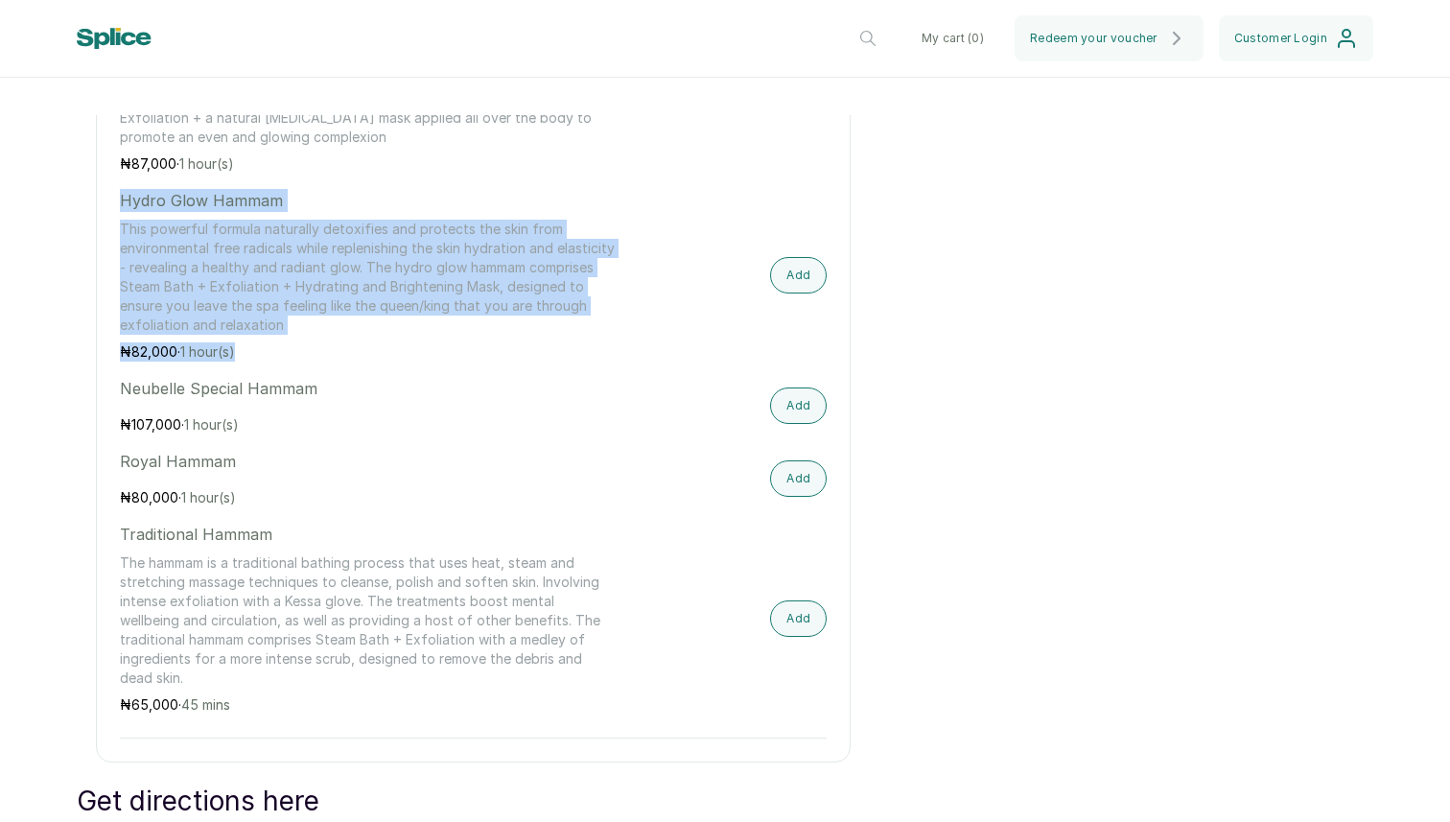
drag, startPoint x: 121, startPoint y: 199, endPoint x: 244, endPoint y: 357, distance: 200.3
click at [246, 358] on div "Hydro Glow Hammam This powerful formula naturally detoxifies and protects the s…" at bounding box center [367, 275] width 495 height 173
copy div "Hydro Glow Hammam This powerful formula naturally detoxifies and protects the s…"
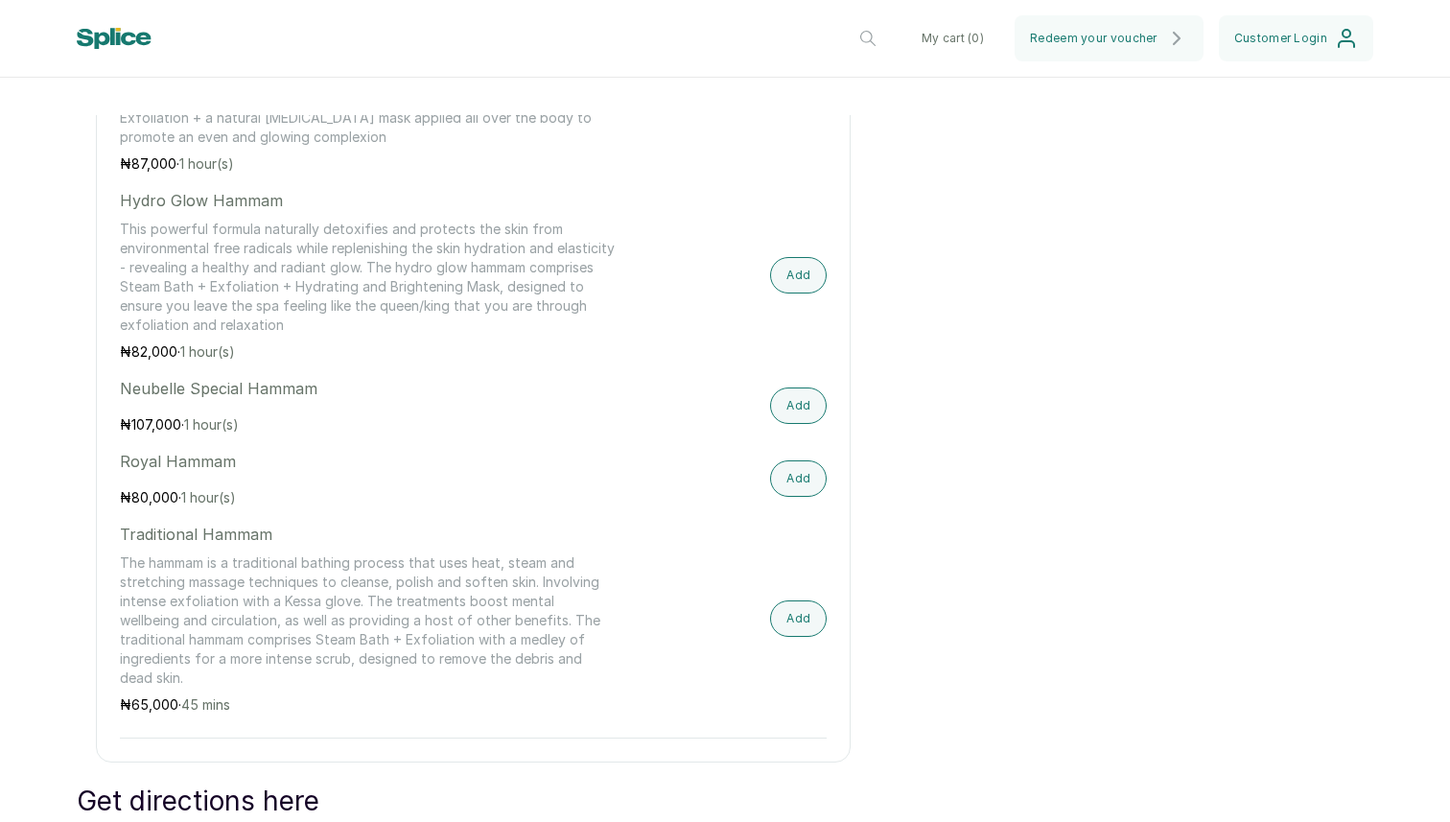
click at [304, 350] on p "₦ 82,000 · 1 hour(s)" at bounding box center [367, 351] width 495 height 19
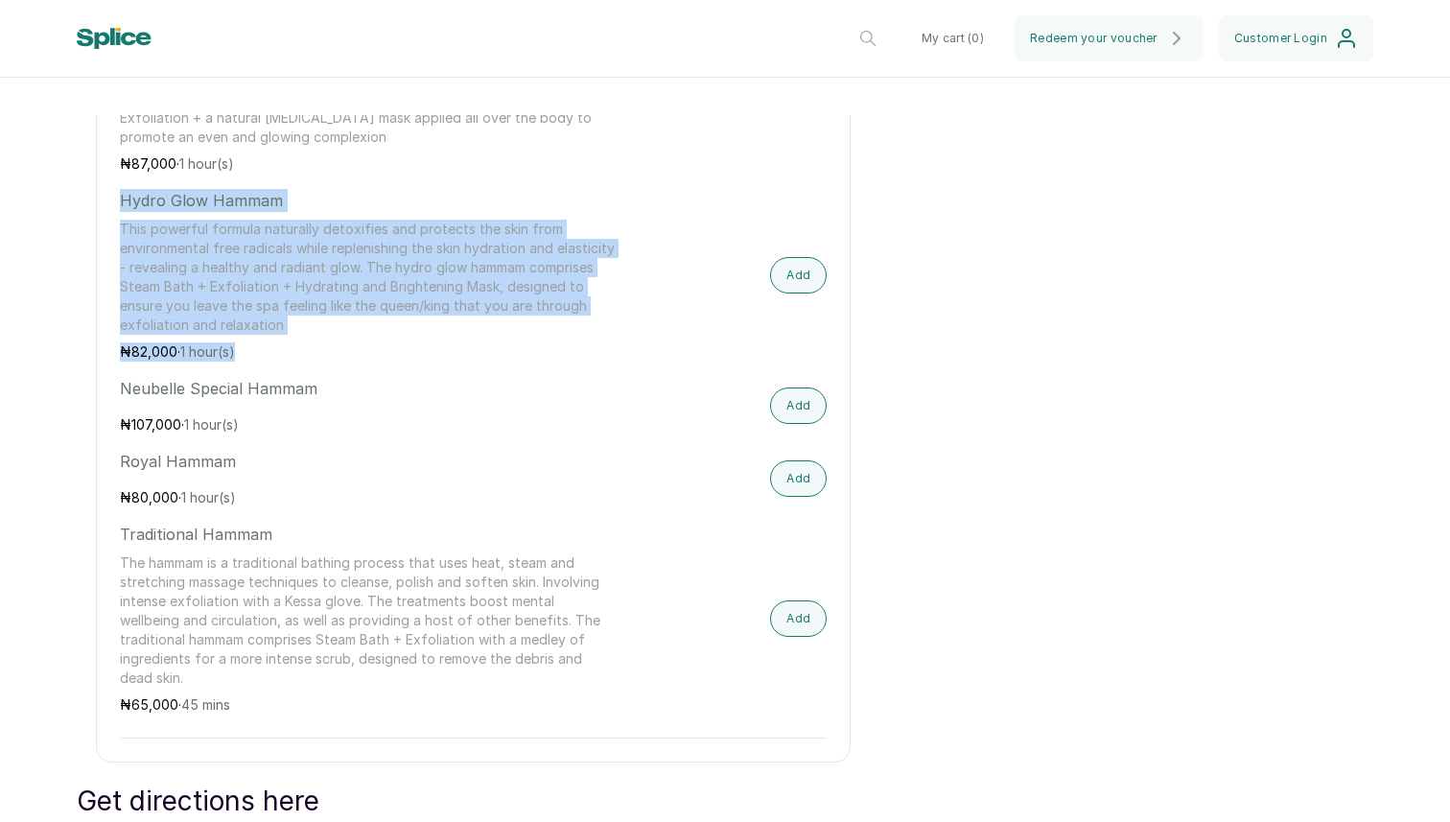
drag, startPoint x: 264, startPoint y: 356, endPoint x: 110, endPoint y: 200, distance: 218.4
copy div "Hydro Glow Hammam This powerful formula naturally detoxifies and protects the s…"
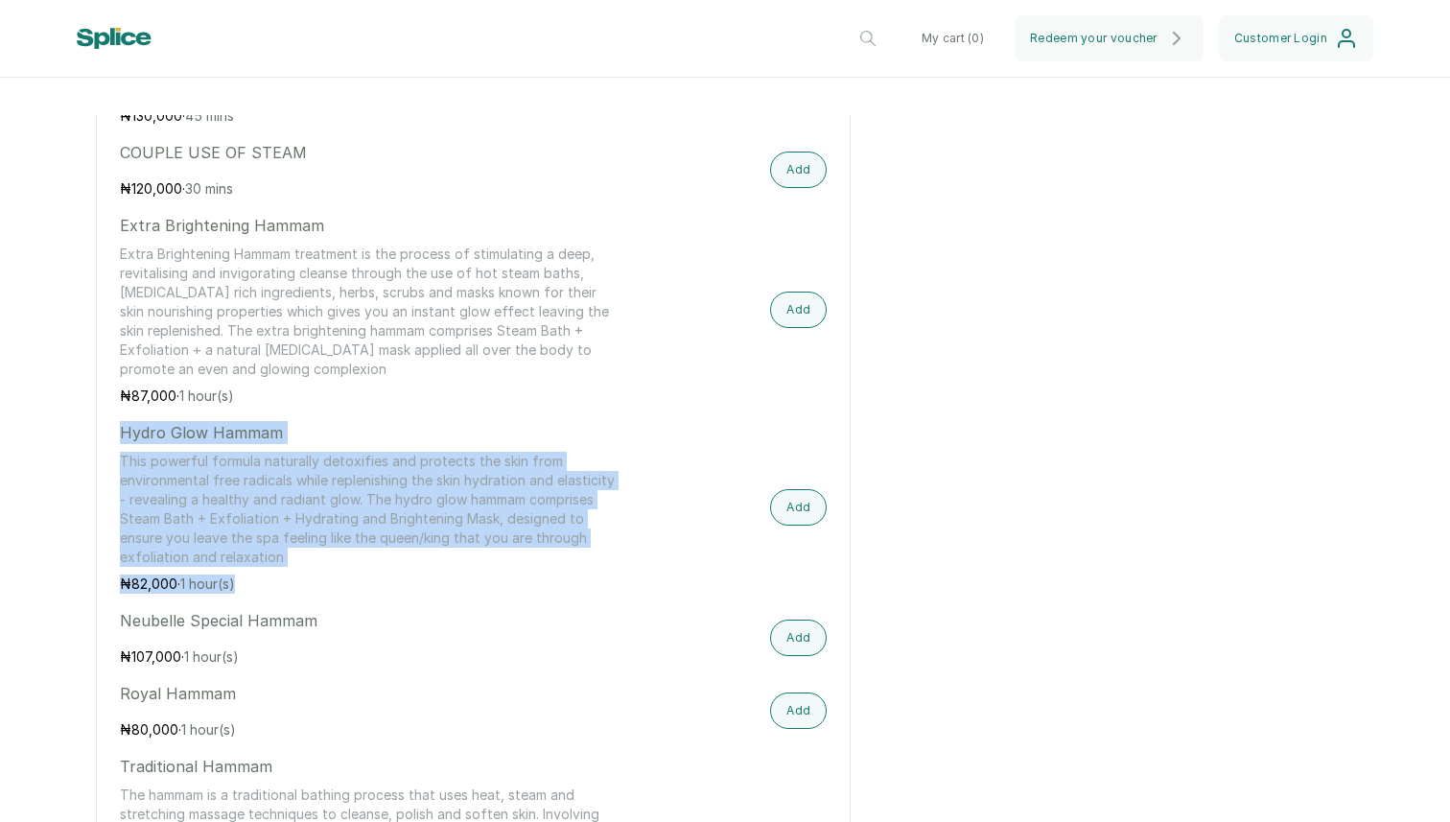
scroll to position [1518, 0]
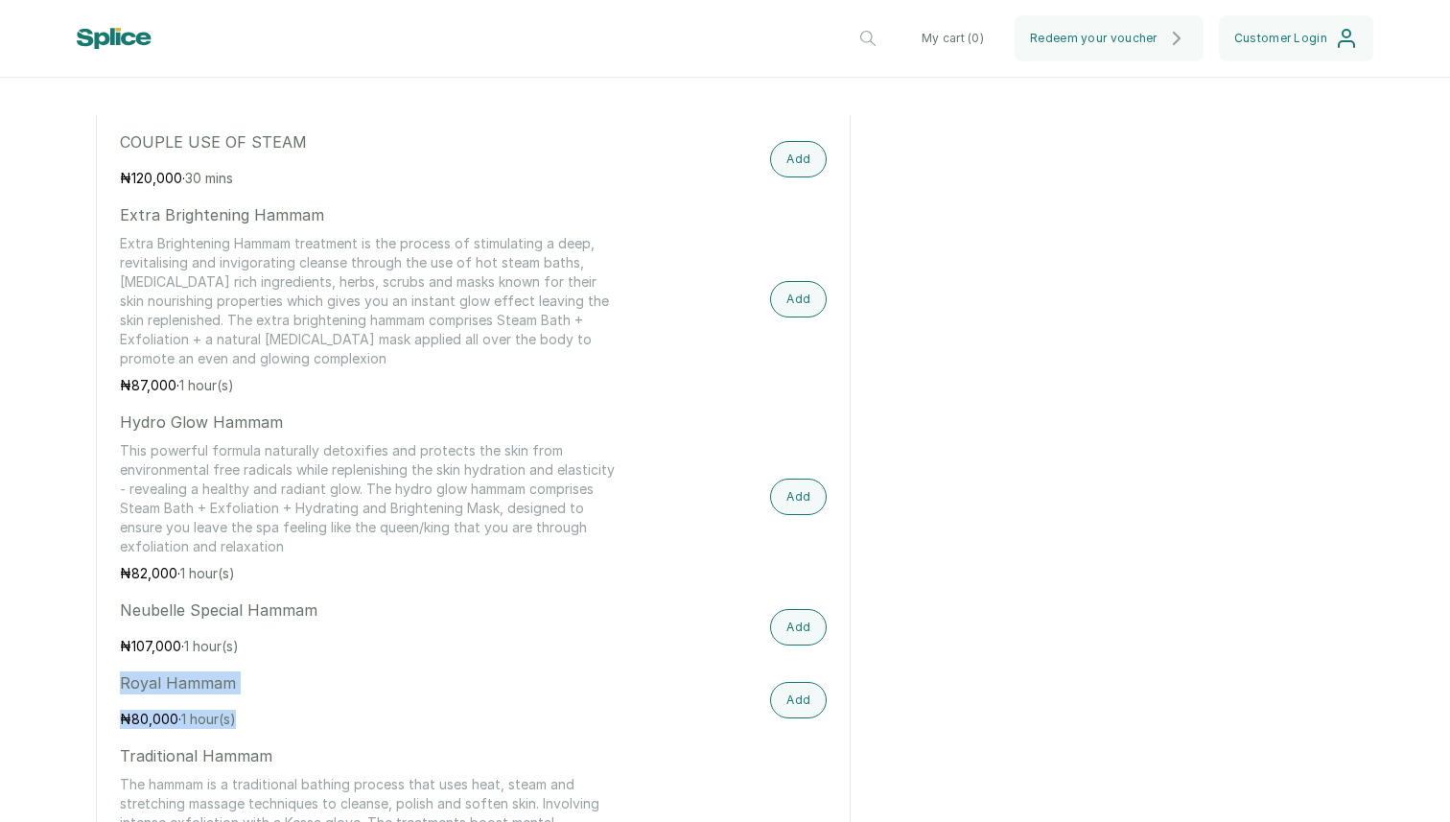
drag, startPoint x: 119, startPoint y: 680, endPoint x: 247, endPoint y: 717, distance: 133.9
click at [247, 717] on div "the hammam treatment ADD ON: USE OF STEAM ₦ 60,000 · 30 mins Add Brightening Ha…" at bounding box center [473, 177] width 755 height 1614
copy div "Royal Hammam ₦ 80,000 · 1 hour(s)"
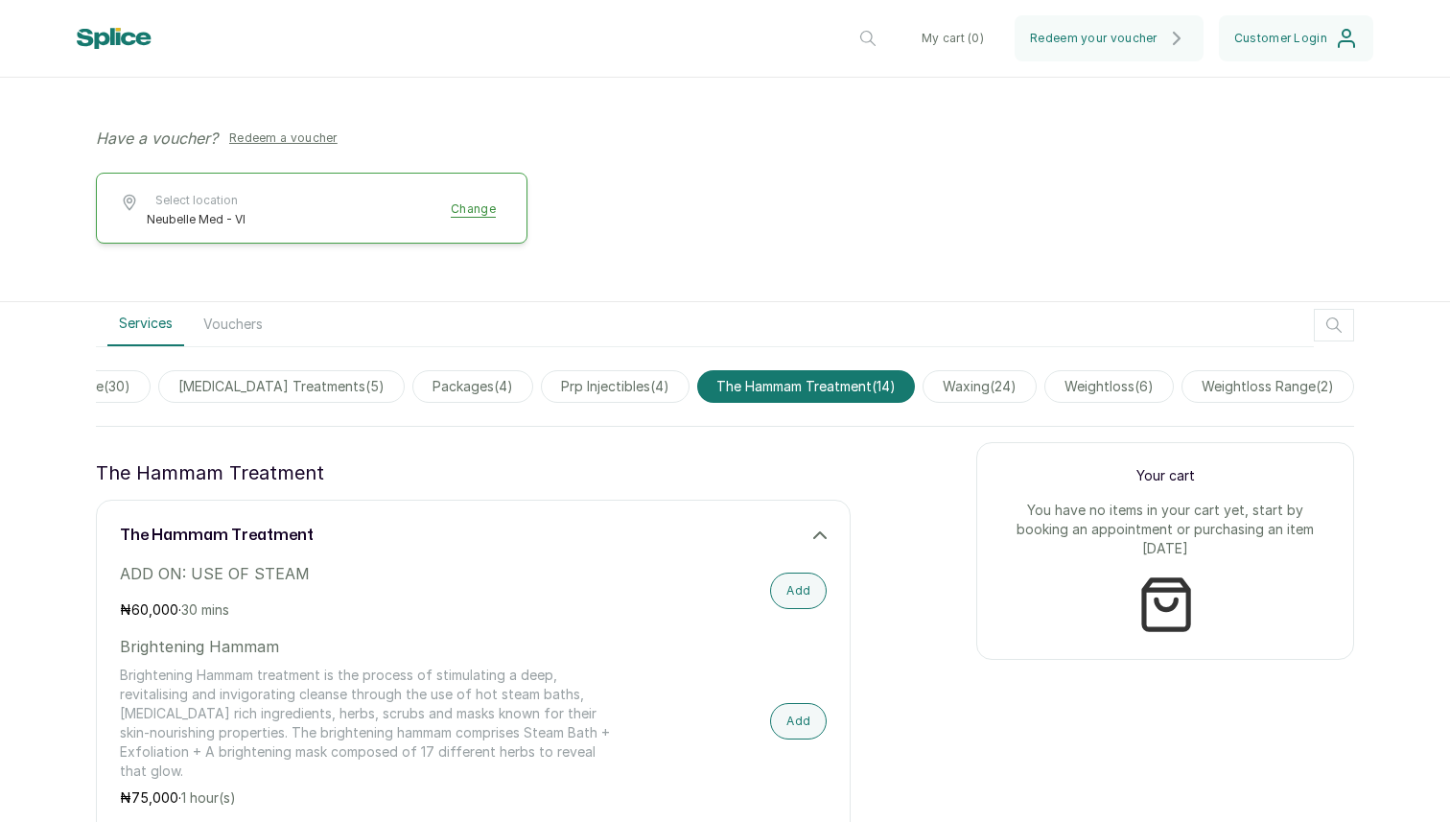
scroll to position [406, 0]
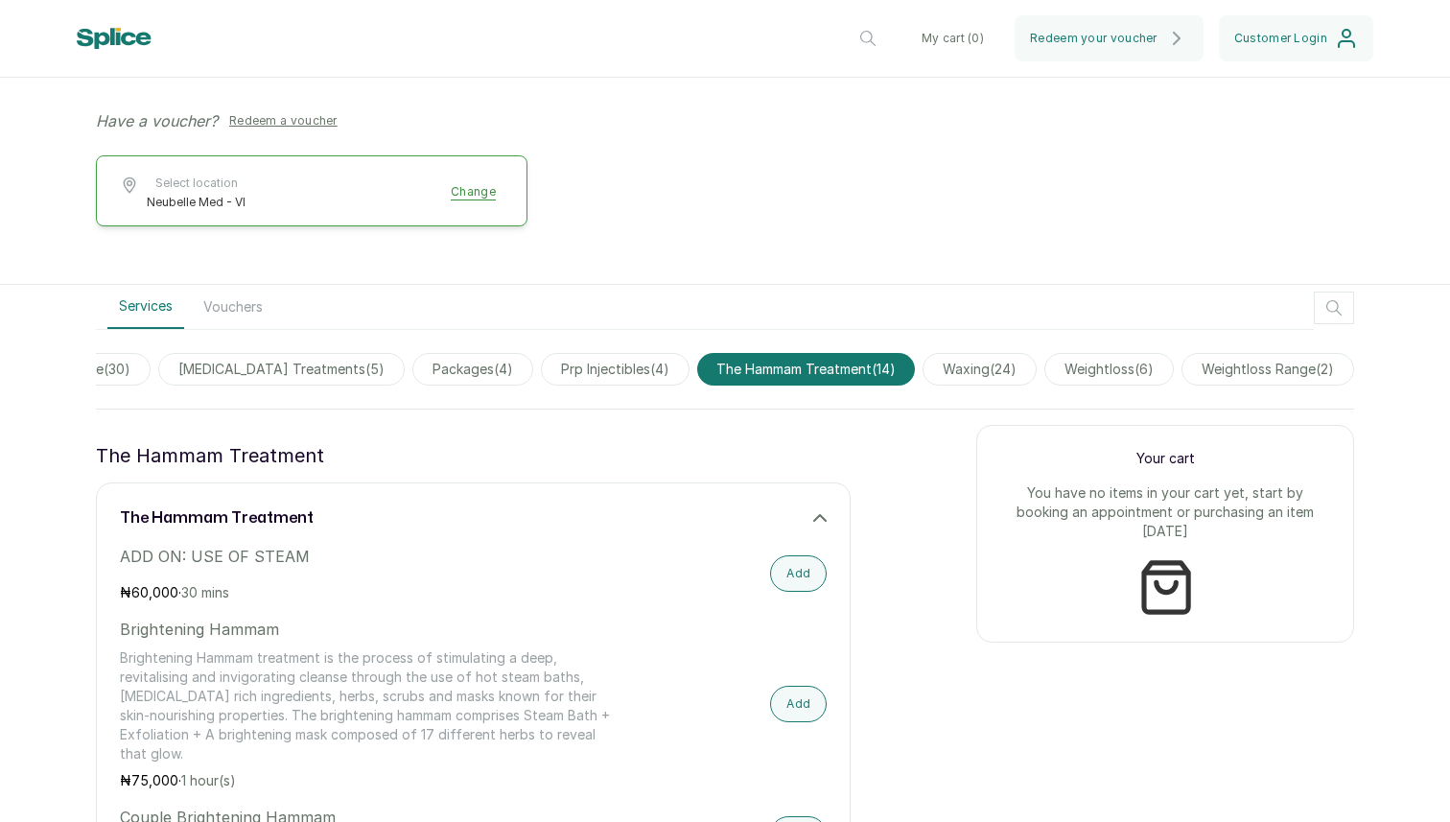
click at [313, 119] on button "Redeem a voucher" at bounding box center [284, 120] width 124 height 23
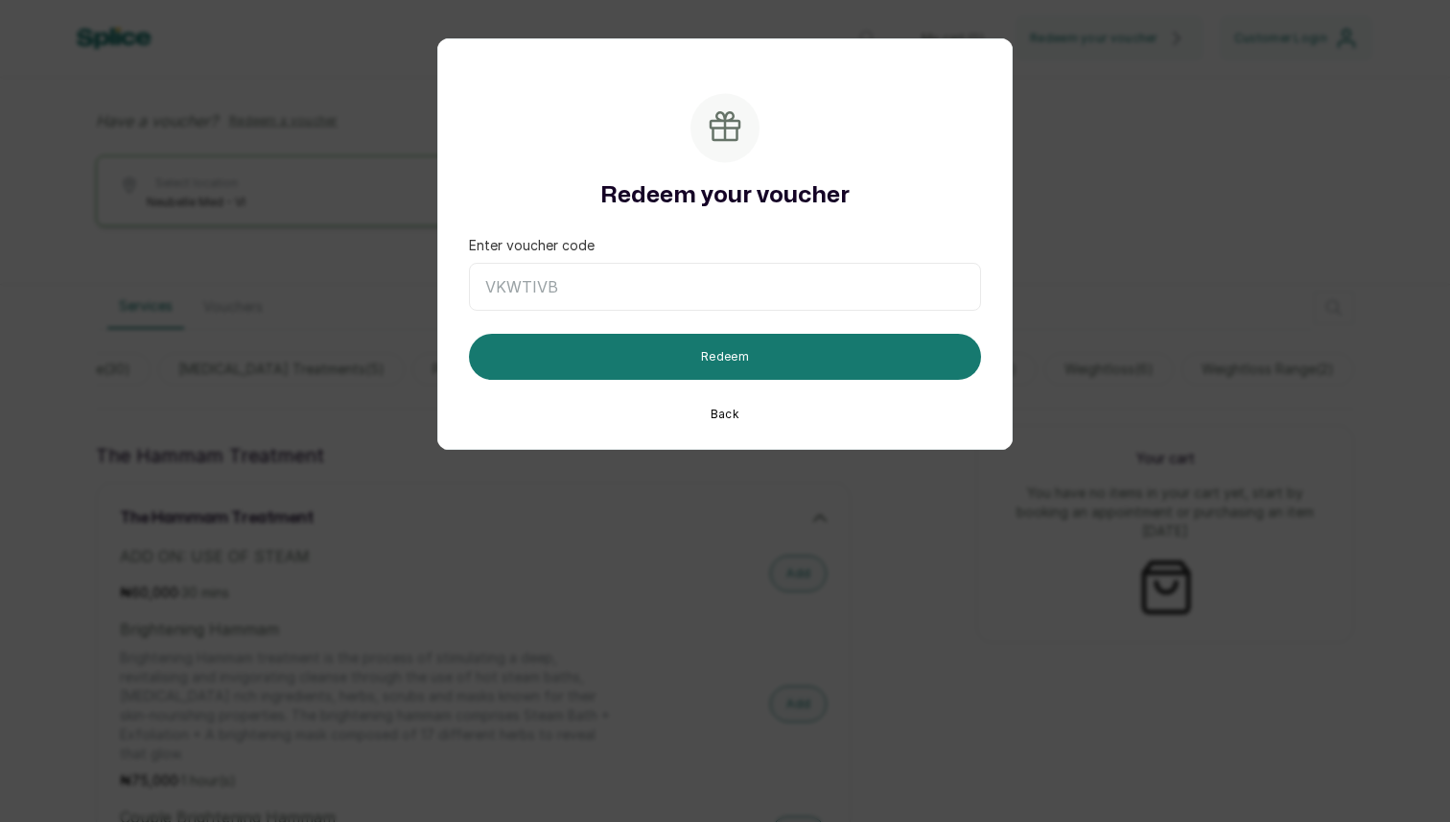
click at [719, 410] on button "Back" at bounding box center [725, 414] width 44 height 23
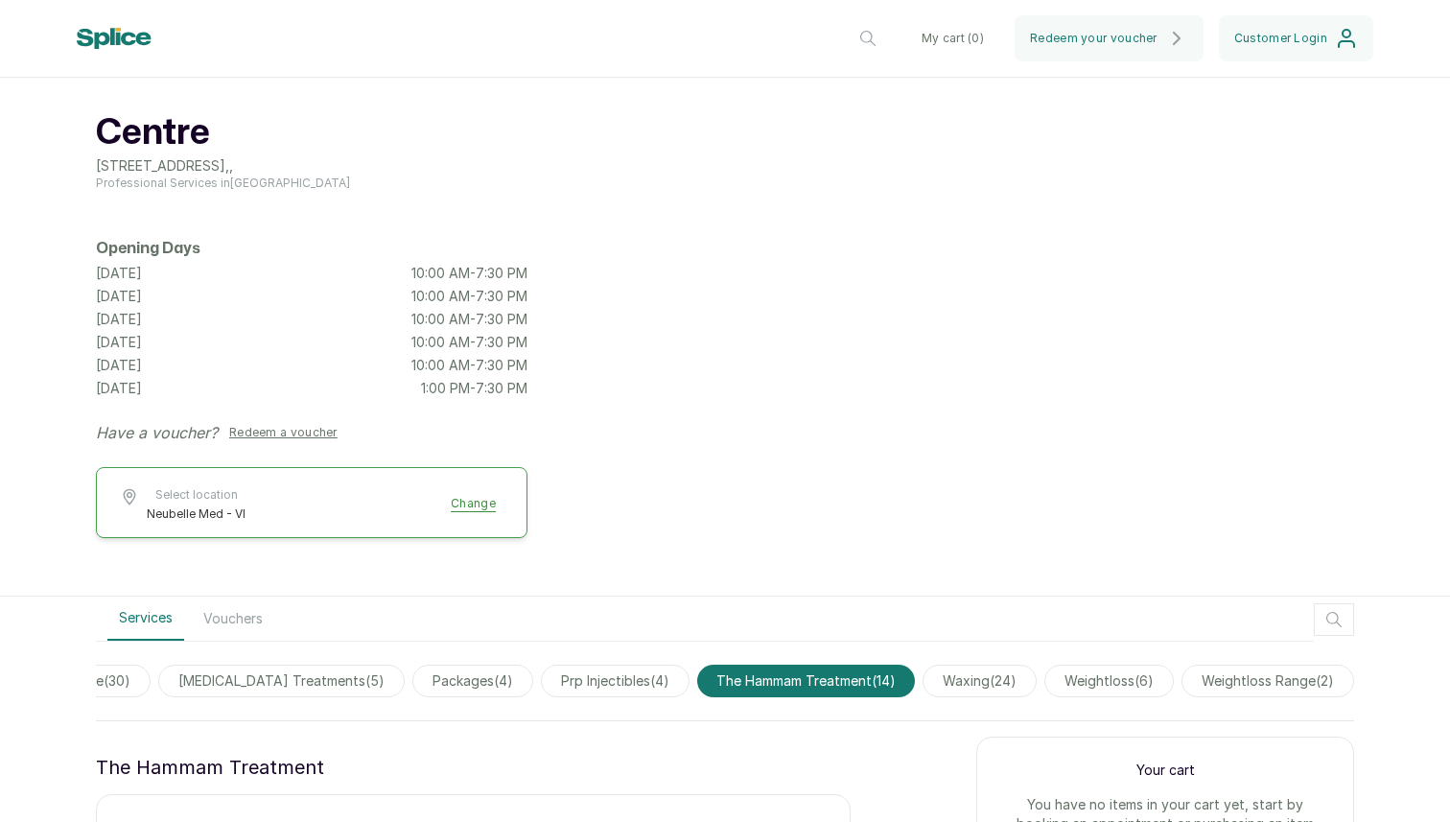
scroll to position [91, 0]
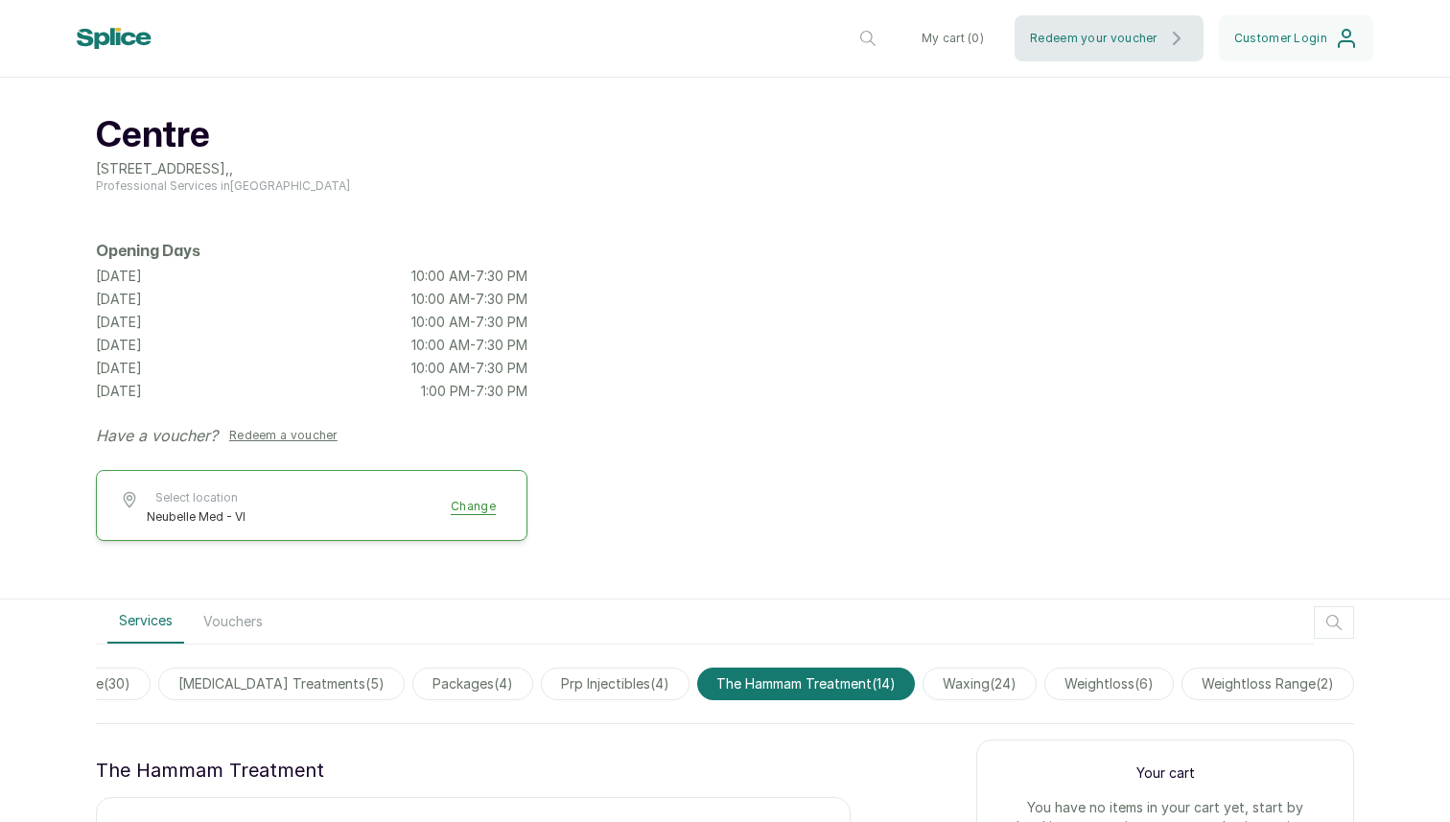
click at [1063, 29] on button "Redeem your voucher" at bounding box center [1109, 38] width 189 height 46
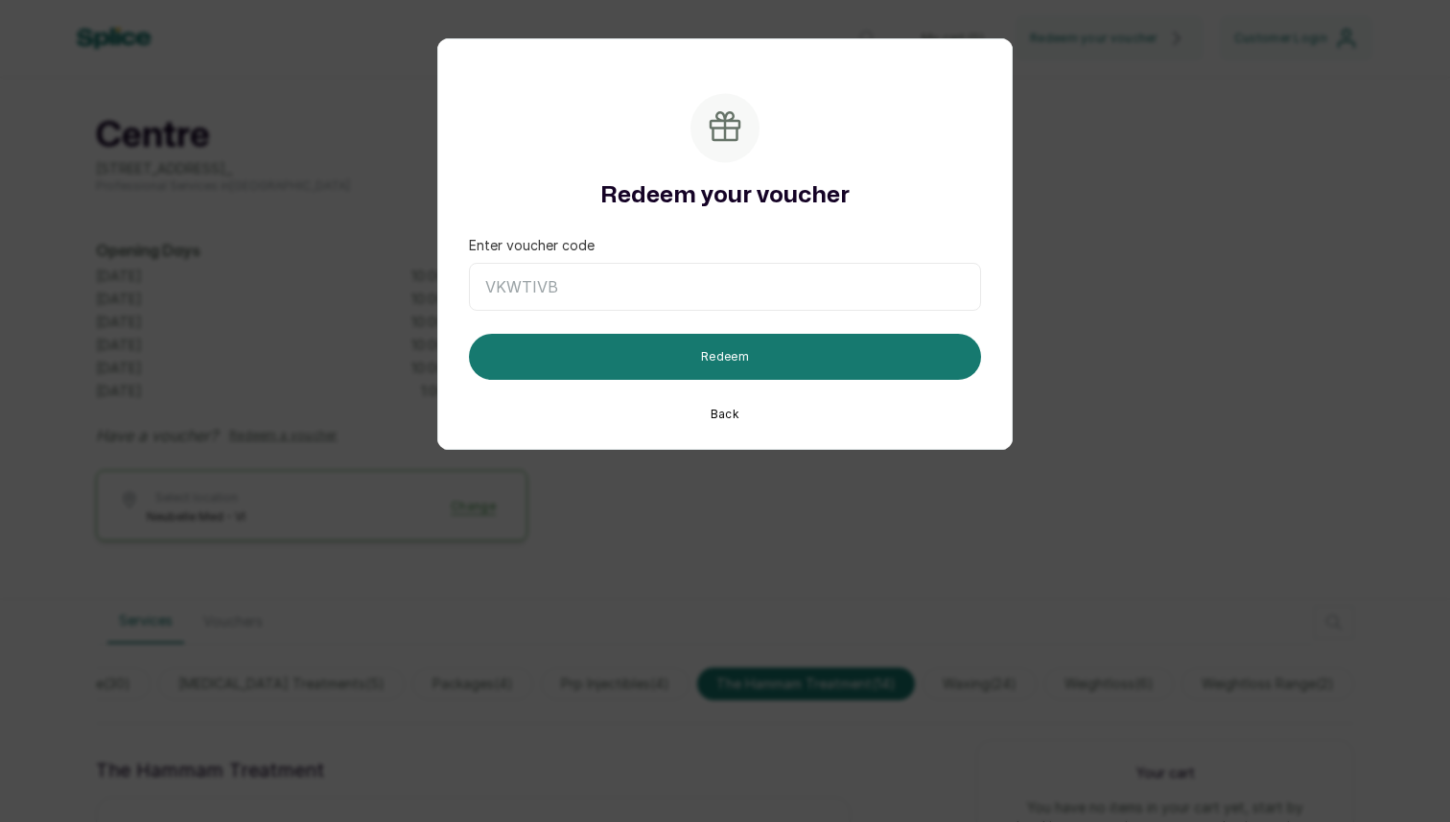
click at [732, 415] on button "Back" at bounding box center [725, 414] width 44 height 23
